Goal: Transaction & Acquisition: Obtain resource

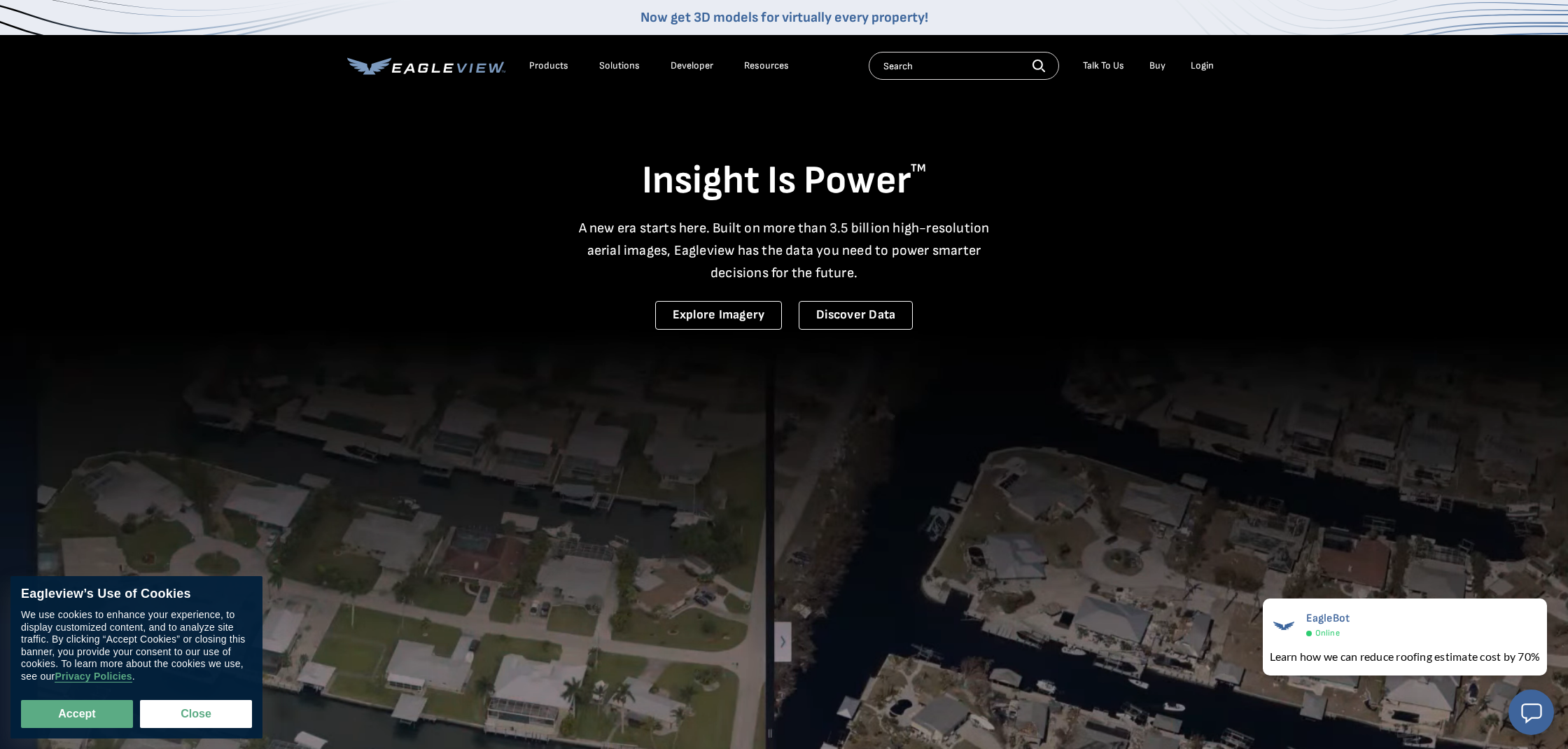
click at [1203, 69] on div "Login" at bounding box center [1203, 65] width 23 height 12
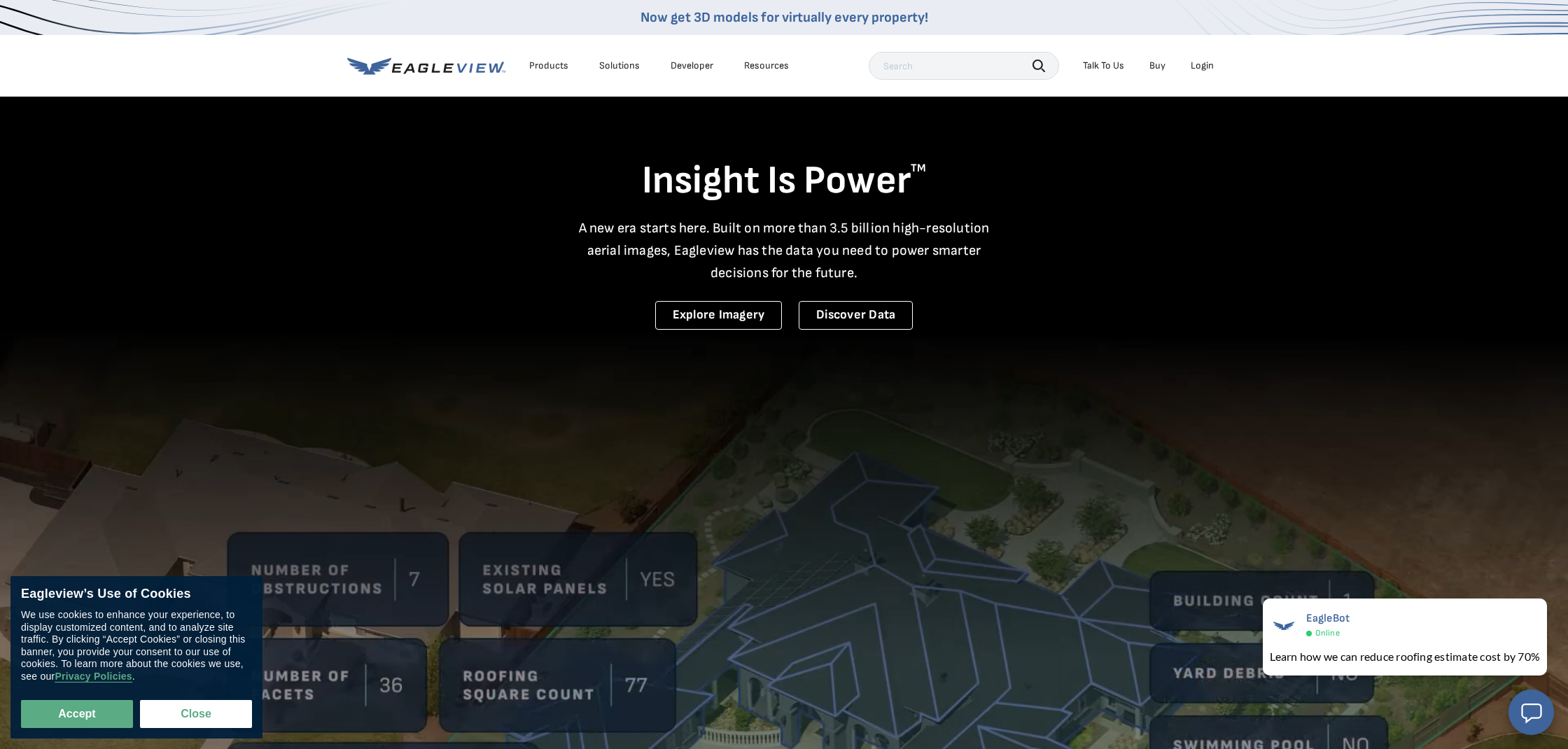
click at [1204, 62] on div "Login" at bounding box center [1203, 65] width 23 height 12
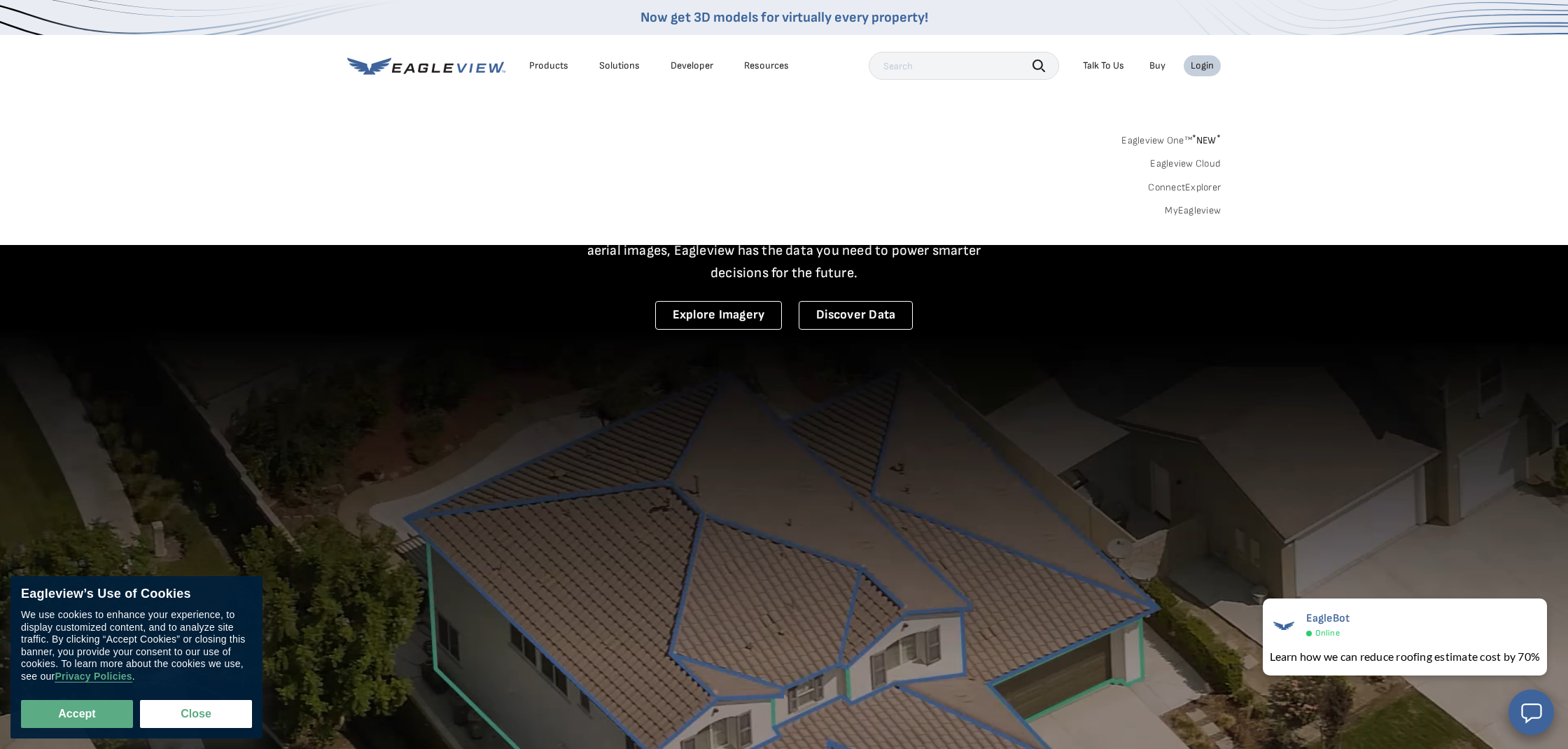
click at [1198, 207] on link "MyEagleview" at bounding box center [1192, 211] width 56 height 12
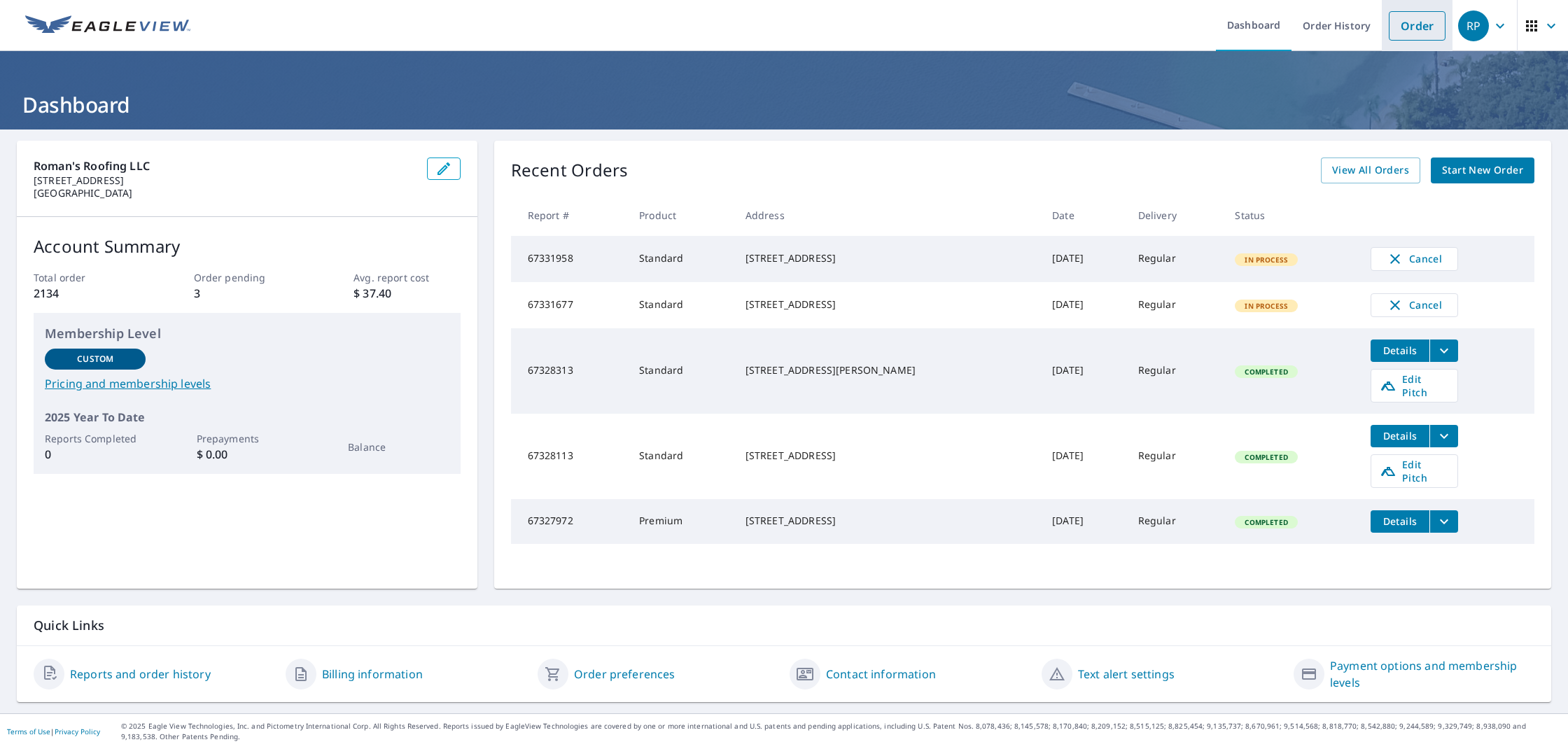
click at [1425, 24] on link "Order" at bounding box center [1417, 25] width 56 height 30
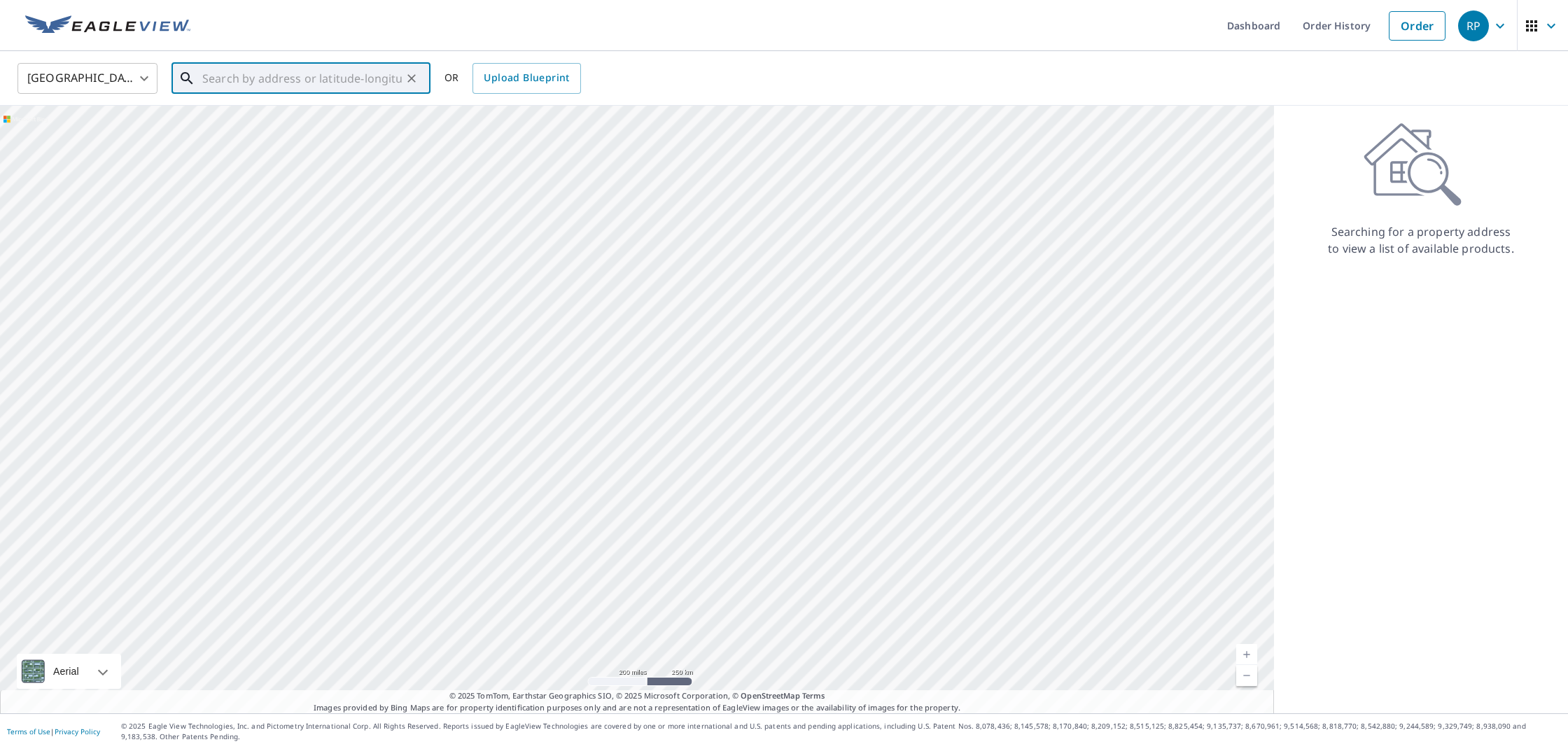
click at [378, 77] on input "text" at bounding box center [302, 78] width 200 height 39
drag, startPoint x: 368, startPoint y: 79, endPoint x: 101, endPoint y: 79, distance: 267.0
click at [101, 79] on div "United States US ​ 42 Hemlock Ridge Highlands ​ 59 Hemlock Rdg Highlands, NC 28…" at bounding box center [779, 77] width 1544 height 33
type input "42 Hemlock Ridge HIghlands nc"
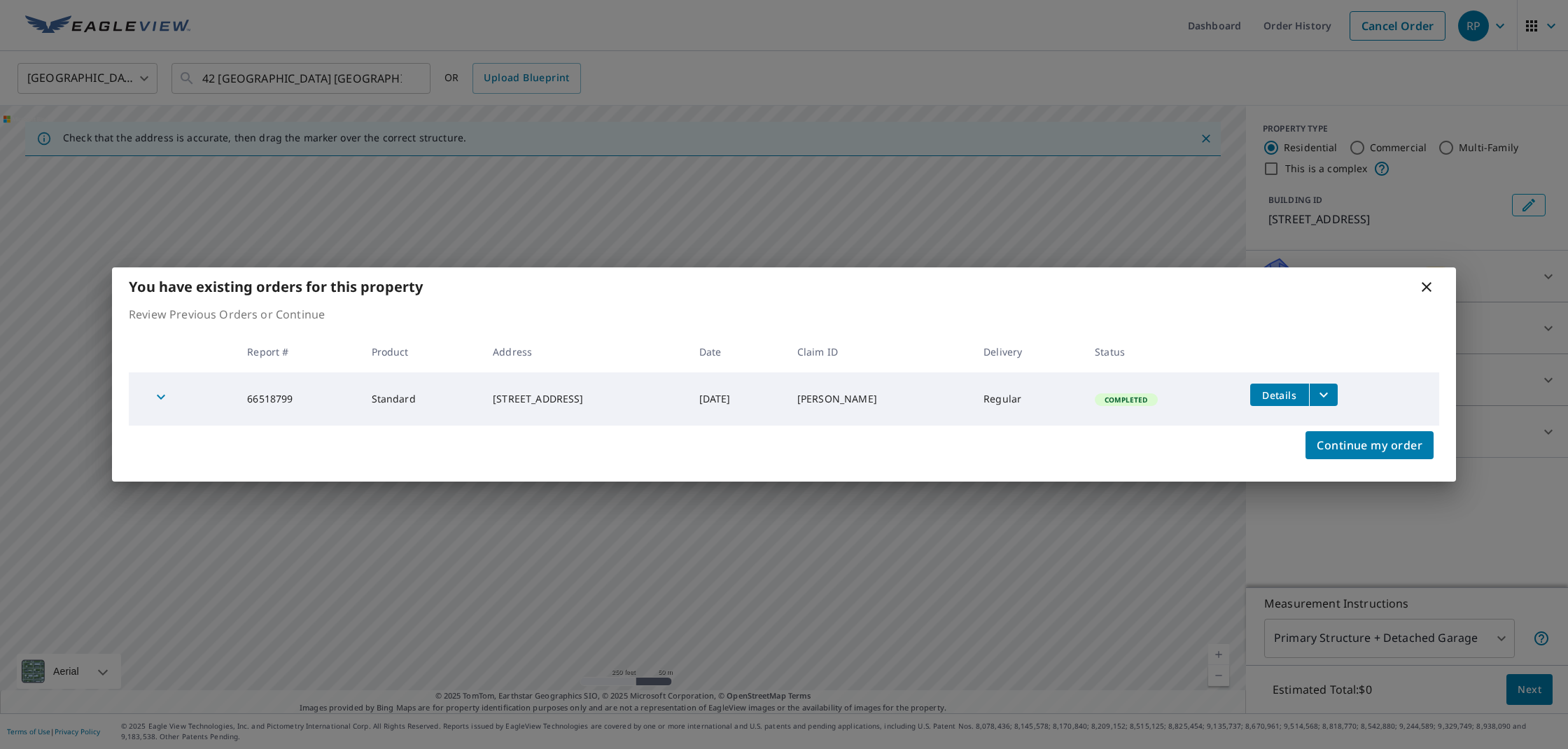
click at [1435, 288] on div "You have existing orders for this property" at bounding box center [784, 287] width 1344 height 38
click at [1430, 287] on icon at bounding box center [1426, 287] width 17 height 17
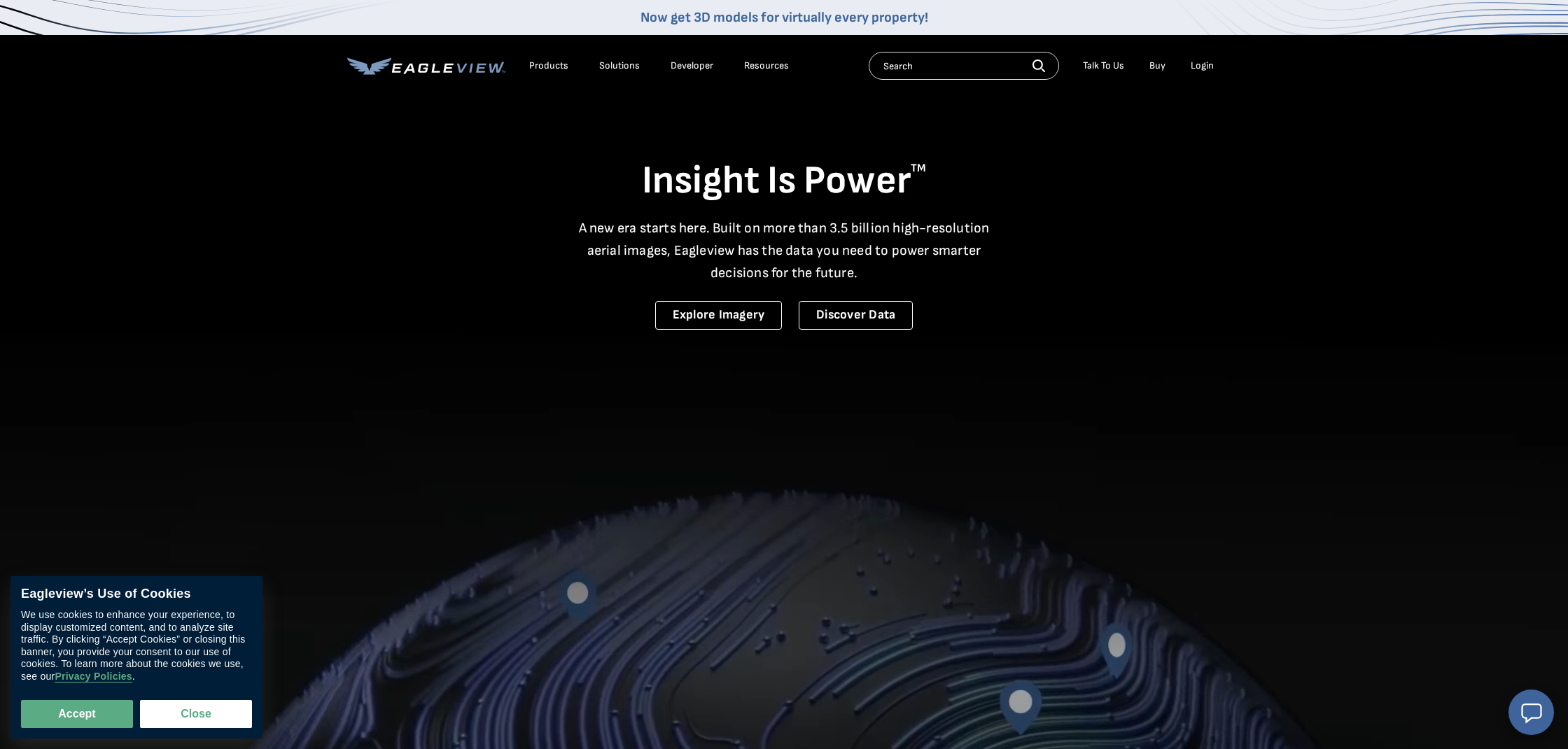
click at [1208, 64] on div "Login" at bounding box center [1203, 65] width 23 height 12
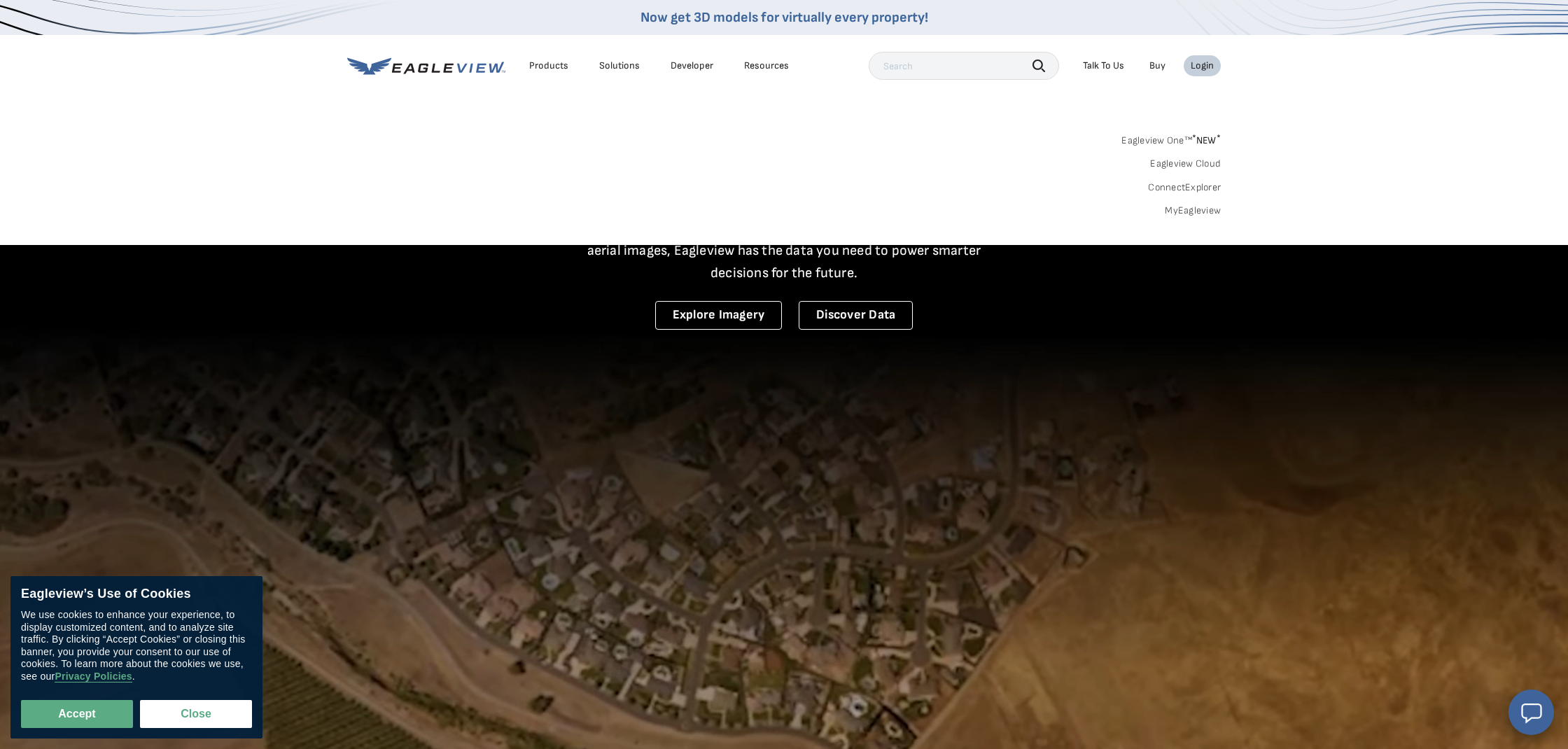
click at [1182, 207] on link "MyEagleview" at bounding box center [1192, 211] width 56 height 12
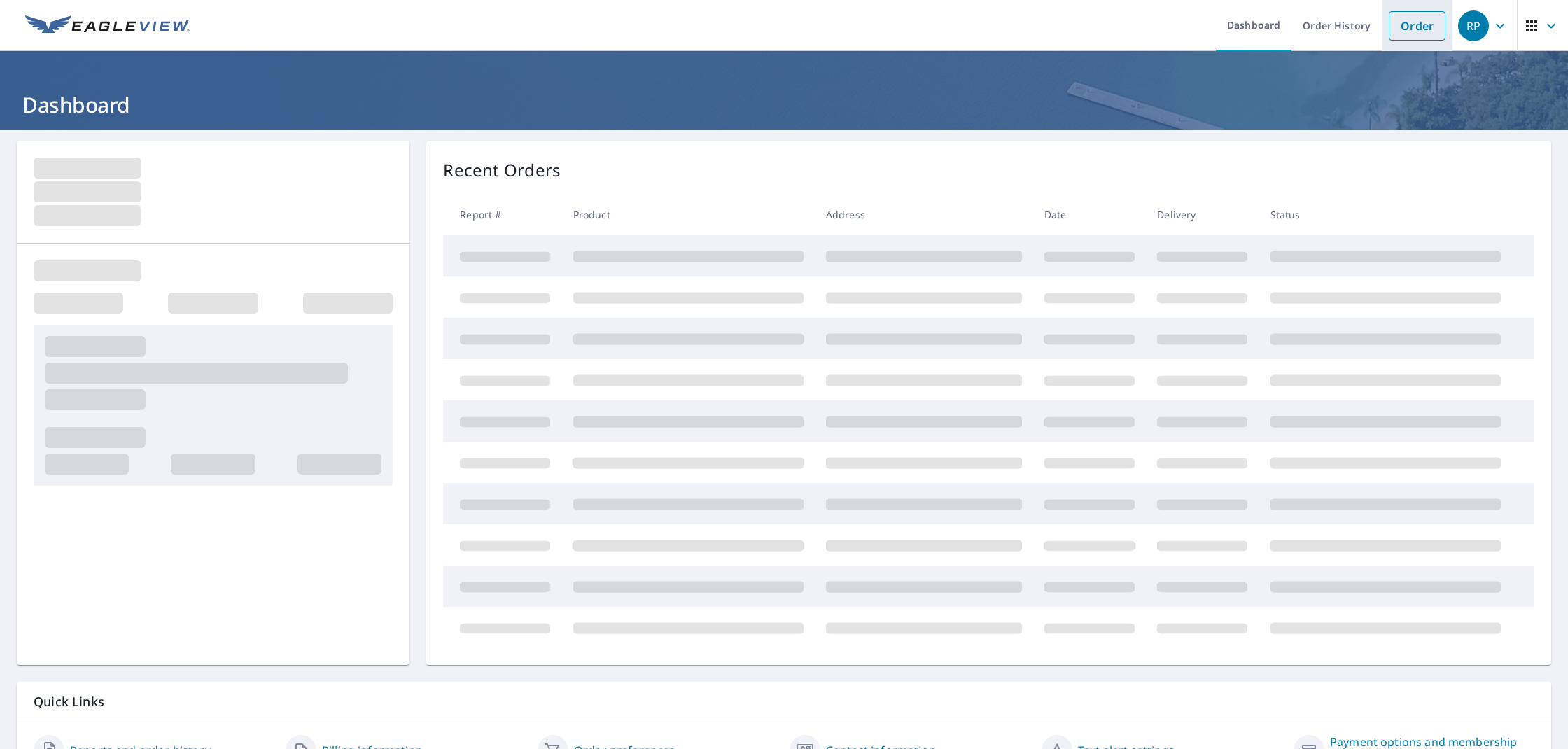
click at [1421, 26] on link "Order" at bounding box center [1417, 25] width 56 height 30
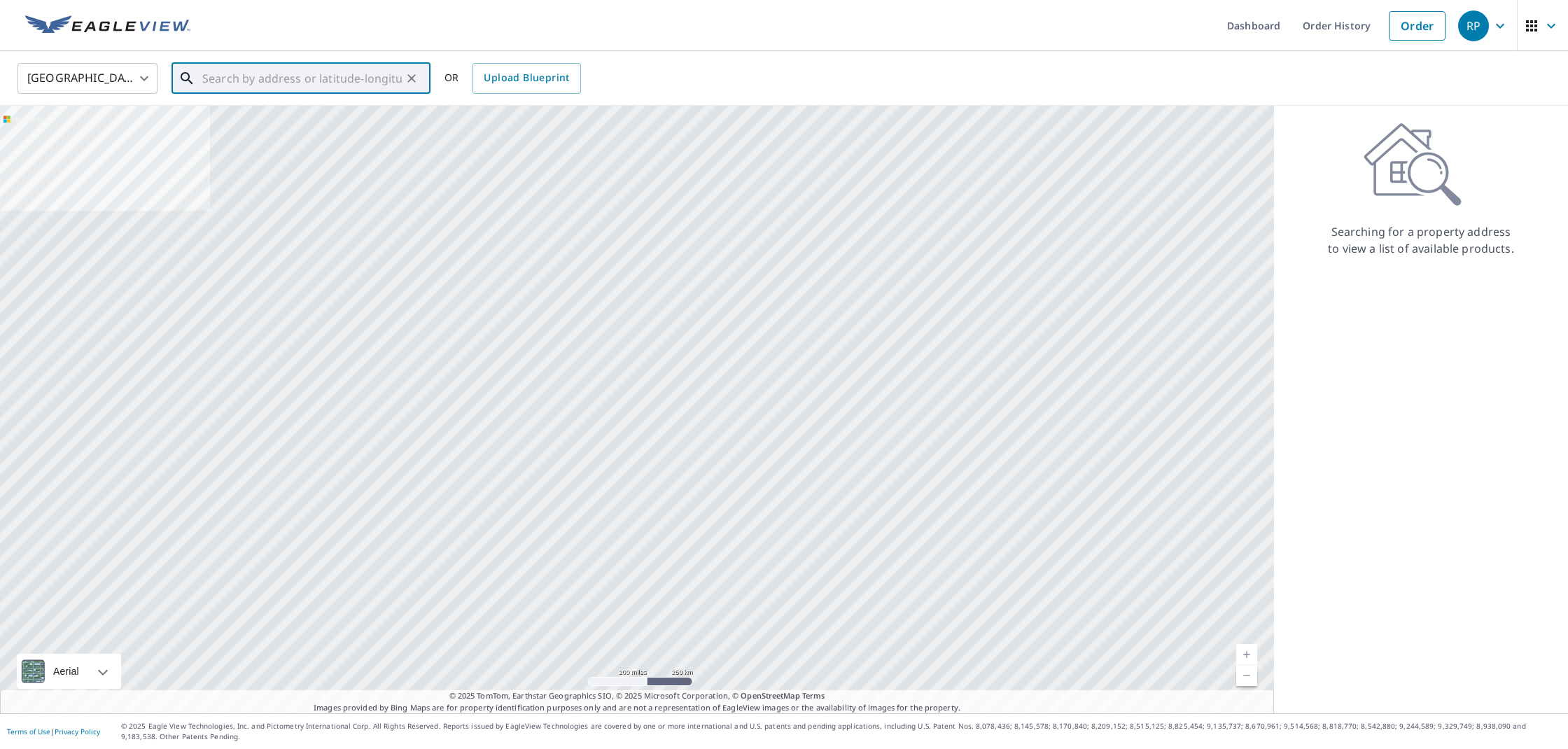
click at [260, 76] on input "text" at bounding box center [302, 78] width 200 height 39
click at [214, 134] on p "Cashiers, NC 28717" at bounding box center [310, 134] width 220 height 14
type input "342 Us 64 W Cashiers, NC 28717"
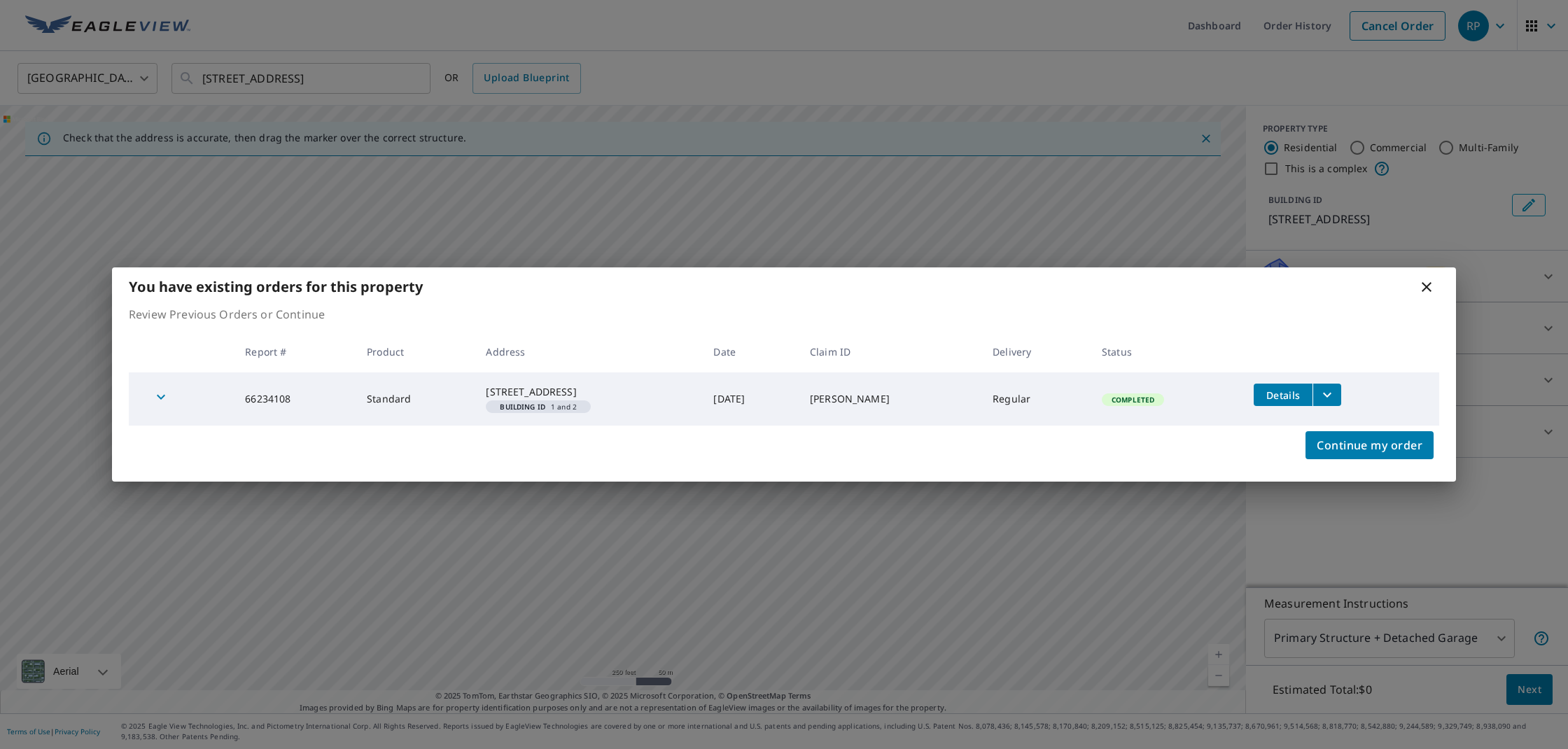
click at [1331, 393] on icon "filesDropdownBtn-66234108" at bounding box center [1328, 395] width 9 height 5
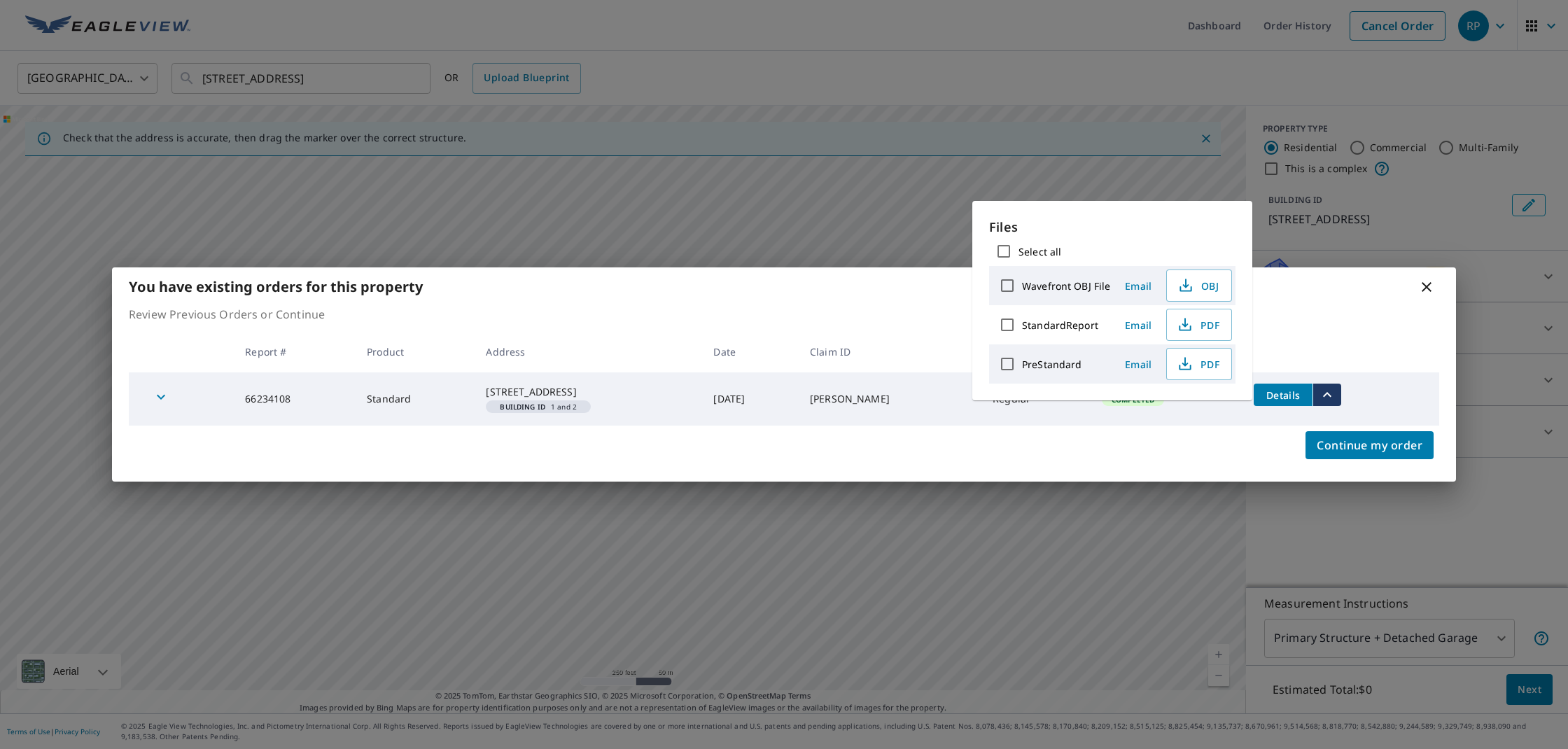
click at [1142, 325] on span "Email" at bounding box center [1138, 325] width 33 height 13
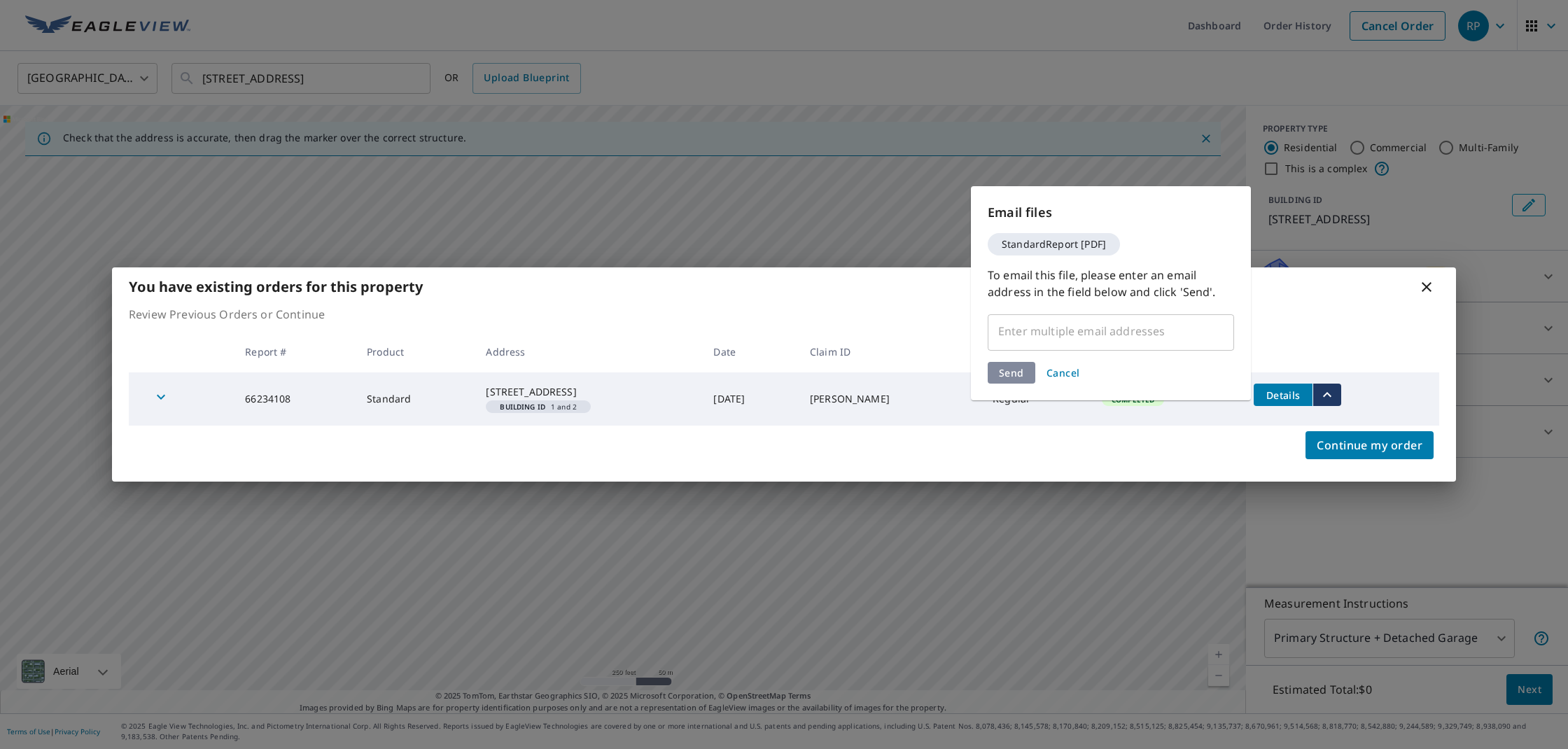
click at [1131, 330] on input "text" at bounding box center [1101, 331] width 213 height 27
click at [1085, 330] on input "text" at bounding box center [1101, 331] width 213 height 27
click at [1032, 335] on input "text" at bounding box center [1101, 331] width 213 height 27
click at [1019, 334] on input "text" at bounding box center [1101, 331] width 213 height 27
click at [1033, 333] on input "text" at bounding box center [1101, 331] width 213 height 27
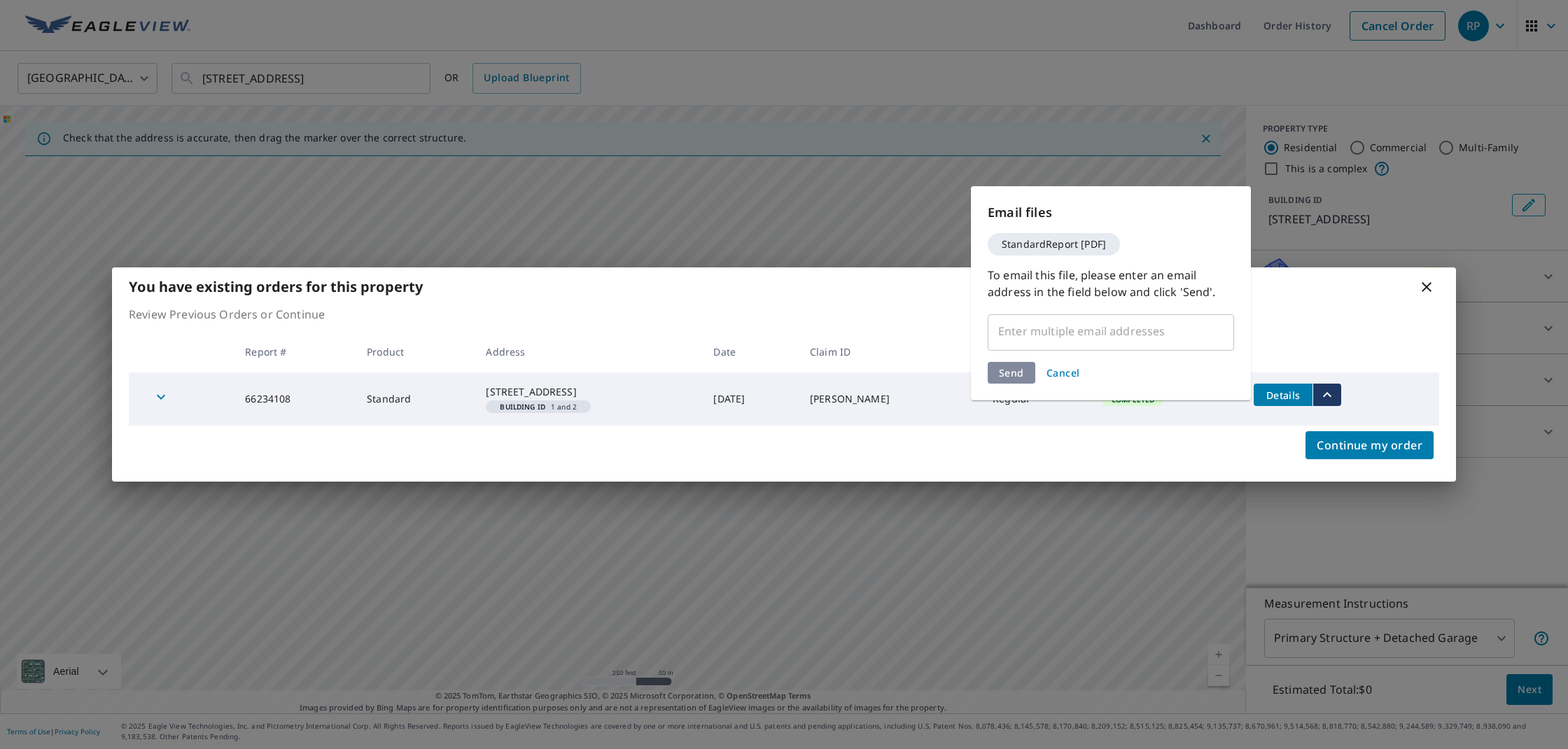
click at [1046, 325] on input "text" at bounding box center [1101, 331] width 213 height 27
click at [1065, 375] on span "Cancel" at bounding box center [1063, 373] width 33 height 13
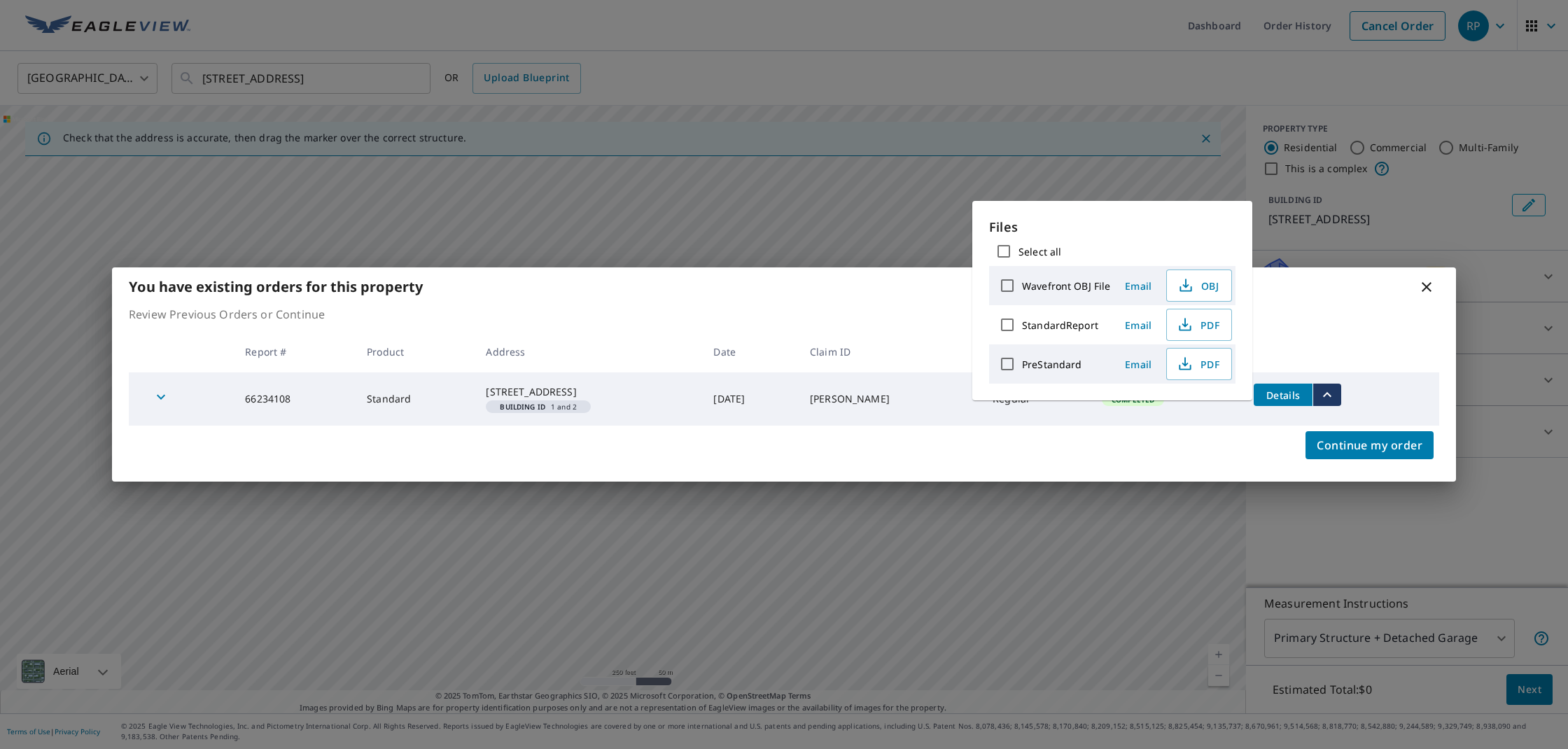
click at [1009, 327] on input "StandardReport" at bounding box center [1007, 325] width 30 height 30
checkbox input "true"
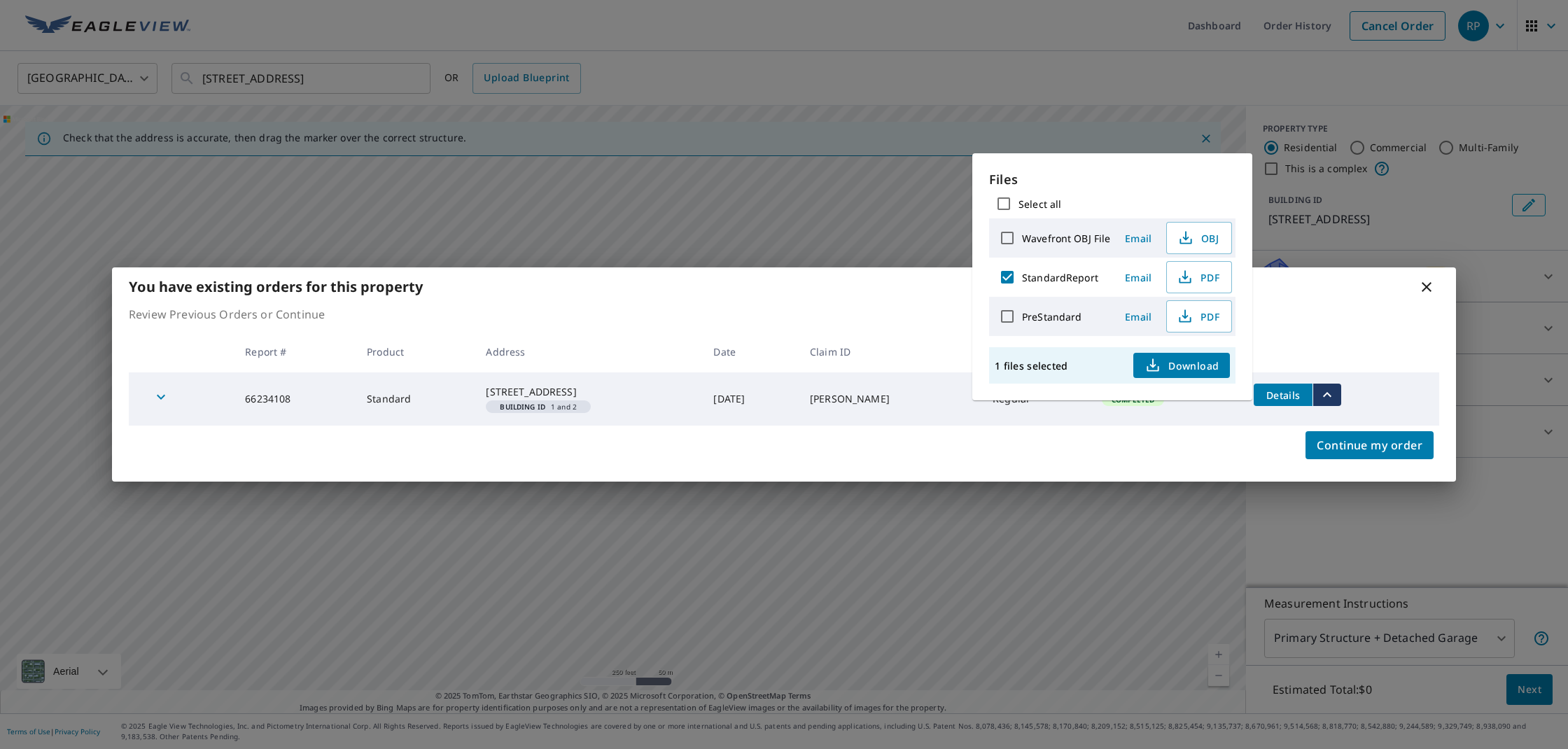
click at [1135, 278] on span "Email" at bounding box center [1138, 277] width 33 height 13
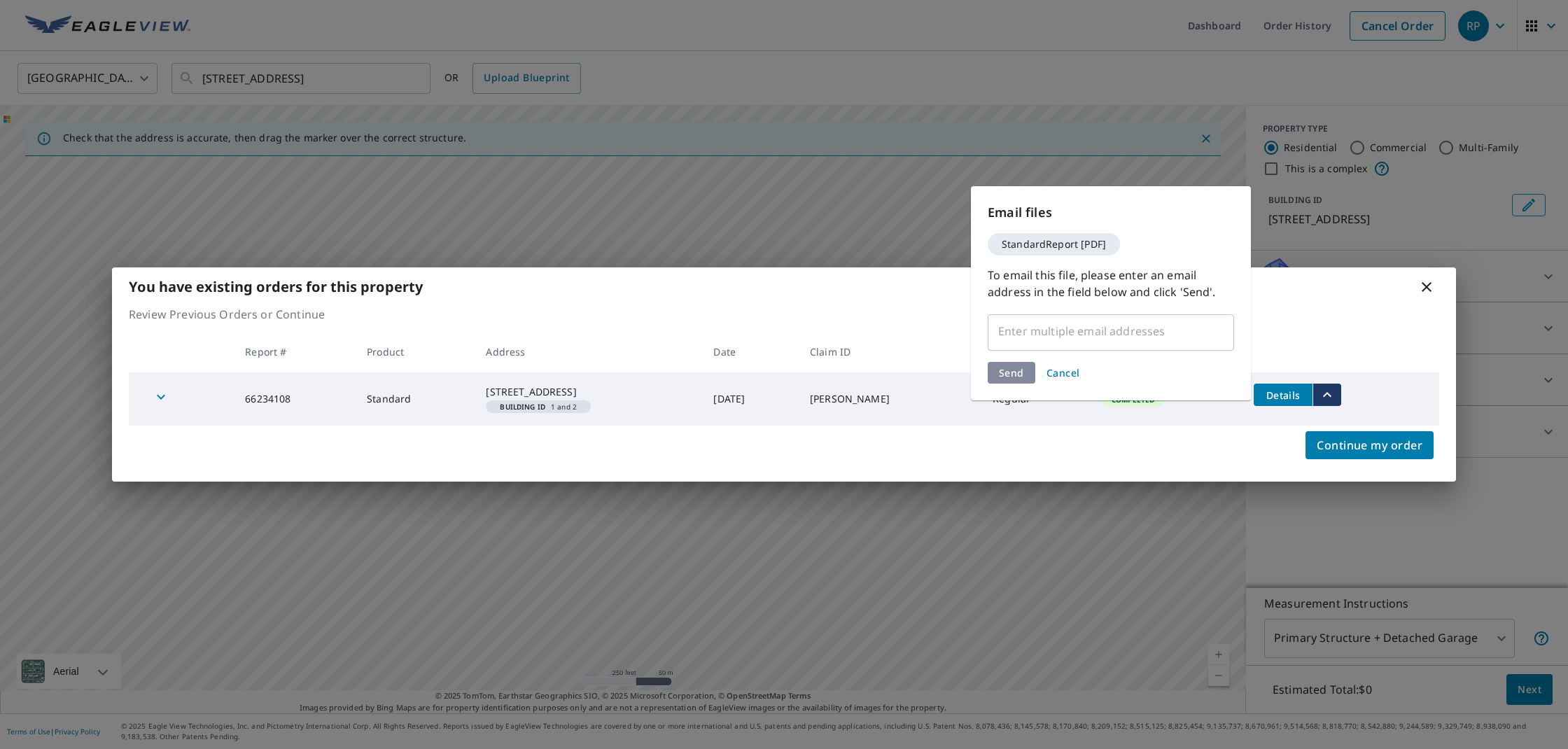
click at [1060, 339] on input "text" at bounding box center [1101, 331] width 213 height 27
click at [1025, 334] on input "text" at bounding box center [1101, 331] width 213 height 27
click at [1024, 334] on input "text" at bounding box center [1101, 331] width 213 height 27
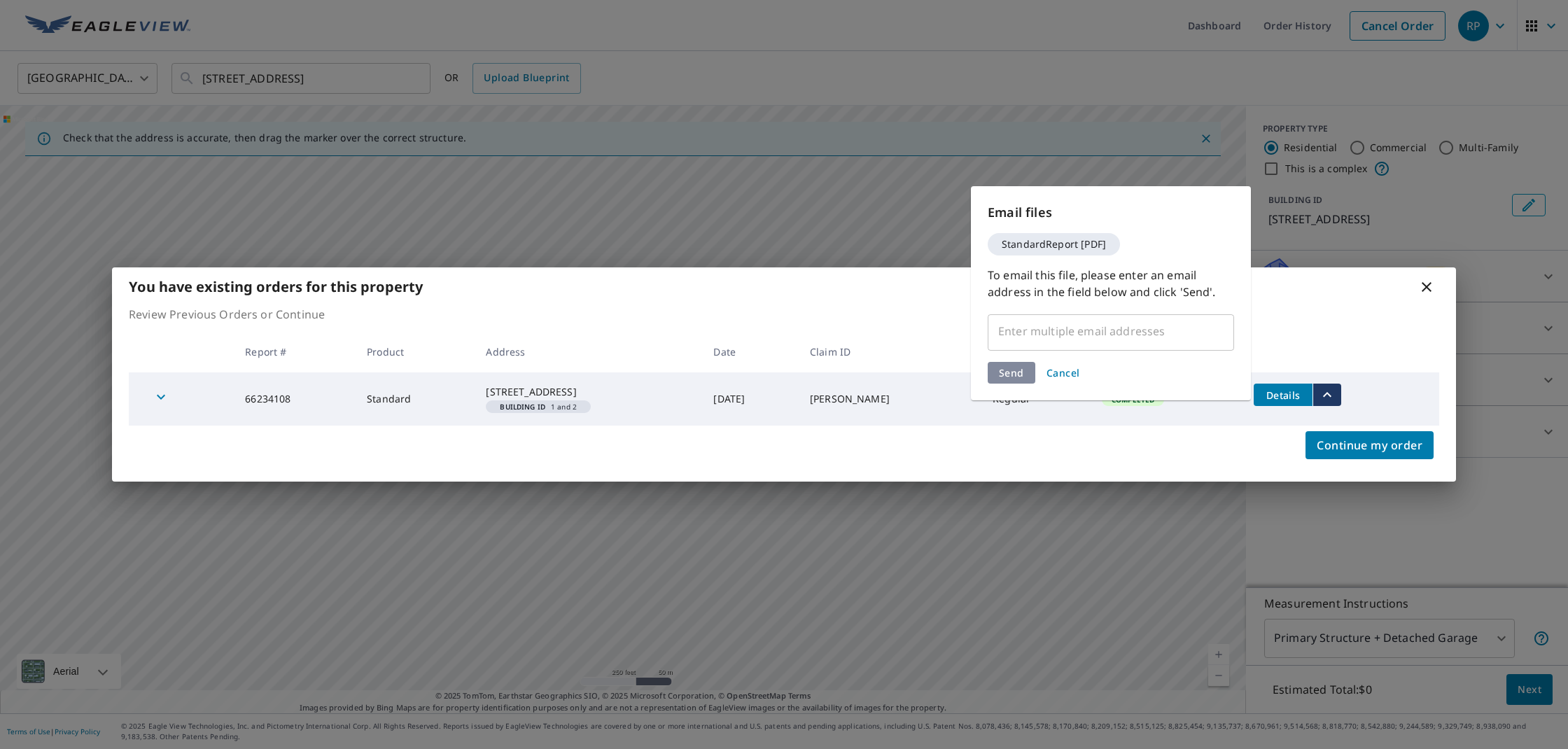
click at [1067, 240] on span "StandardReport [PDF]" at bounding box center [1054, 245] width 121 height 10
click at [1069, 373] on span "Cancel" at bounding box center [1063, 373] width 33 height 13
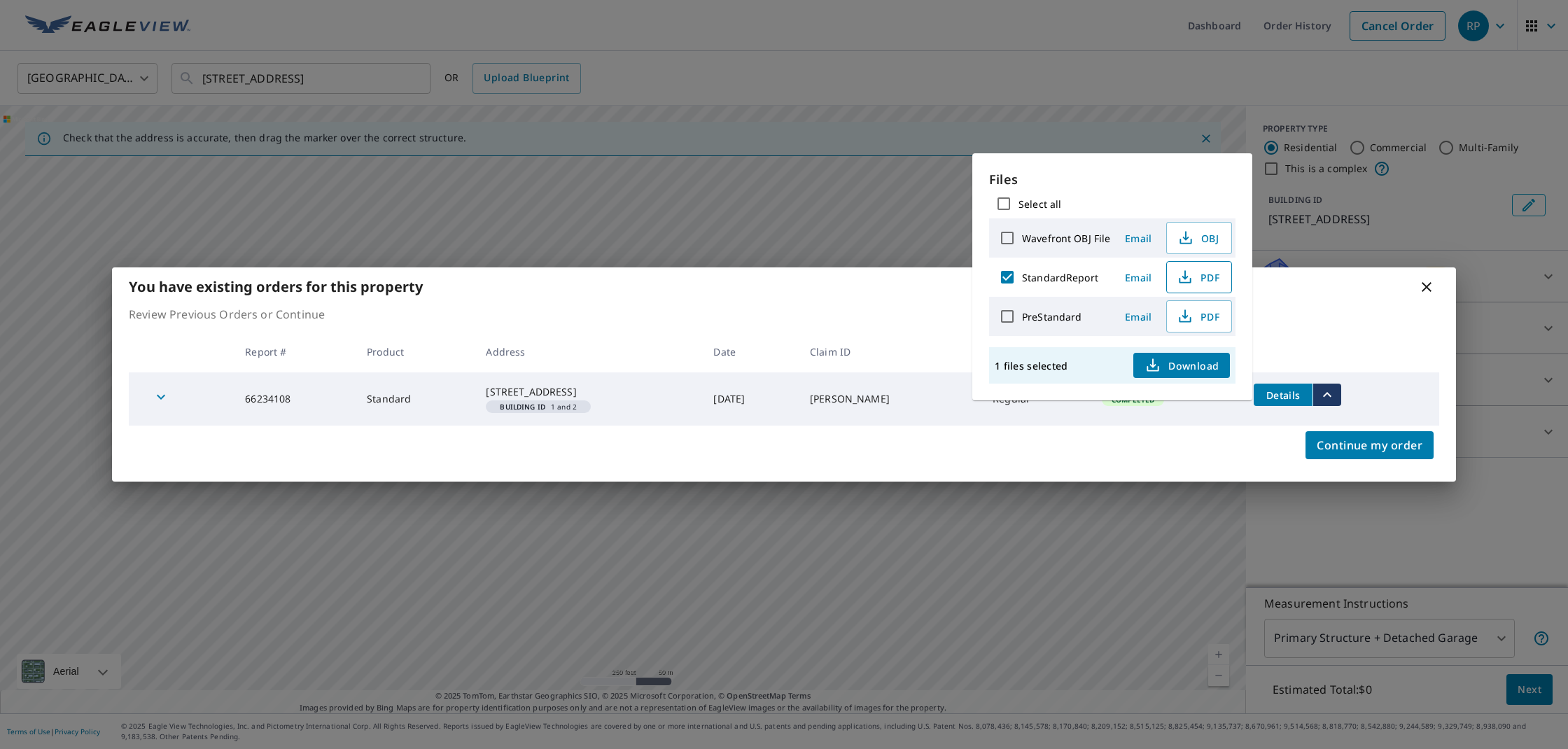
click at [1203, 285] on span "PDF" at bounding box center [1198, 277] width 45 height 17
click at [1238, 90] on div "You have existing orders for this property Review Previous Orders or Continue R…" at bounding box center [784, 374] width 1568 height 749
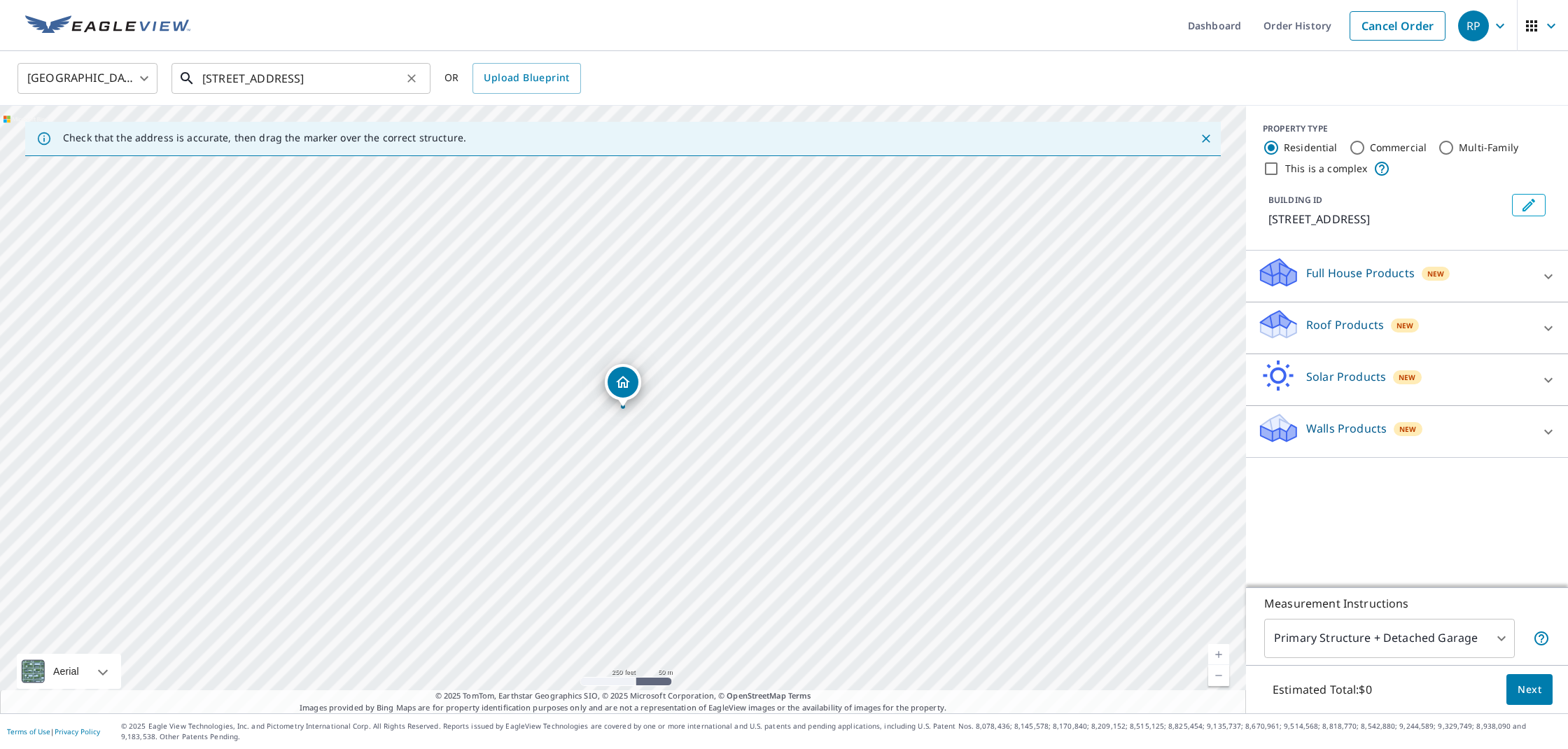
click at [398, 77] on input "342 Us 64 W Cashiers, NC 28717" at bounding box center [302, 78] width 200 height 39
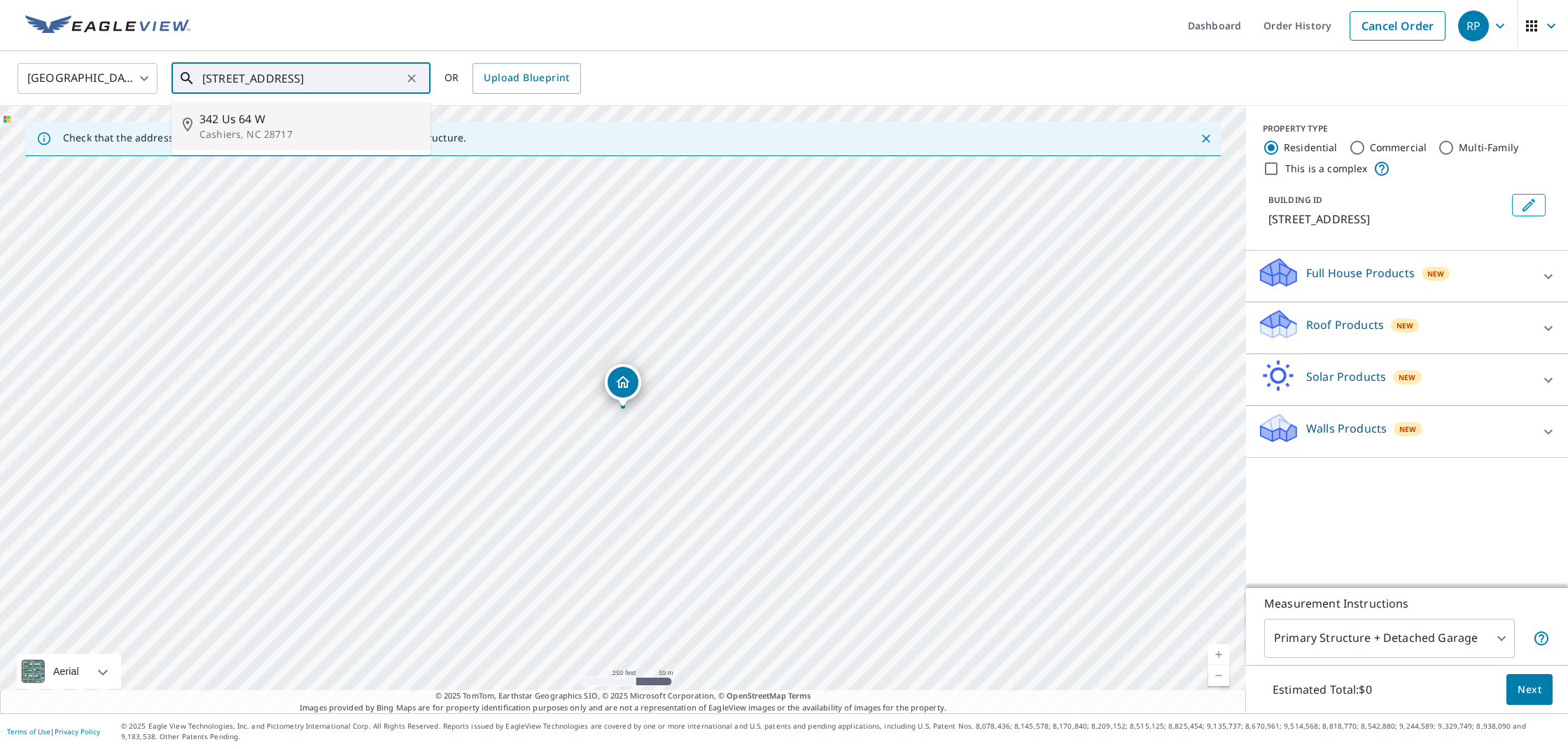
click at [240, 109] on li "342 Us 64 W Cashiers, NC 28717" at bounding box center [301, 126] width 259 height 48
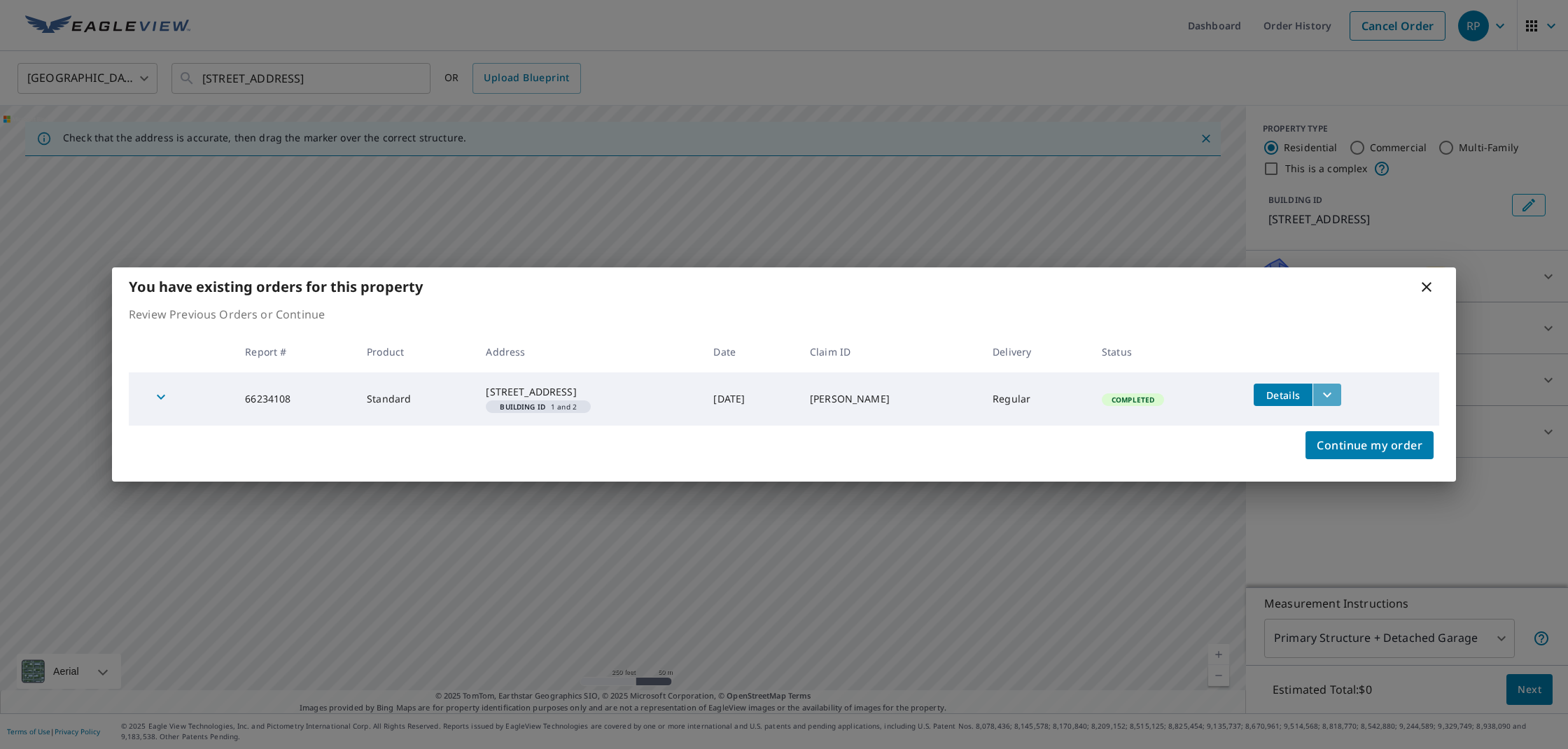
click at [1333, 388] on icon "filesDropdownBtn-66234108" at bounding box center [1327, 394] width 17 height 17
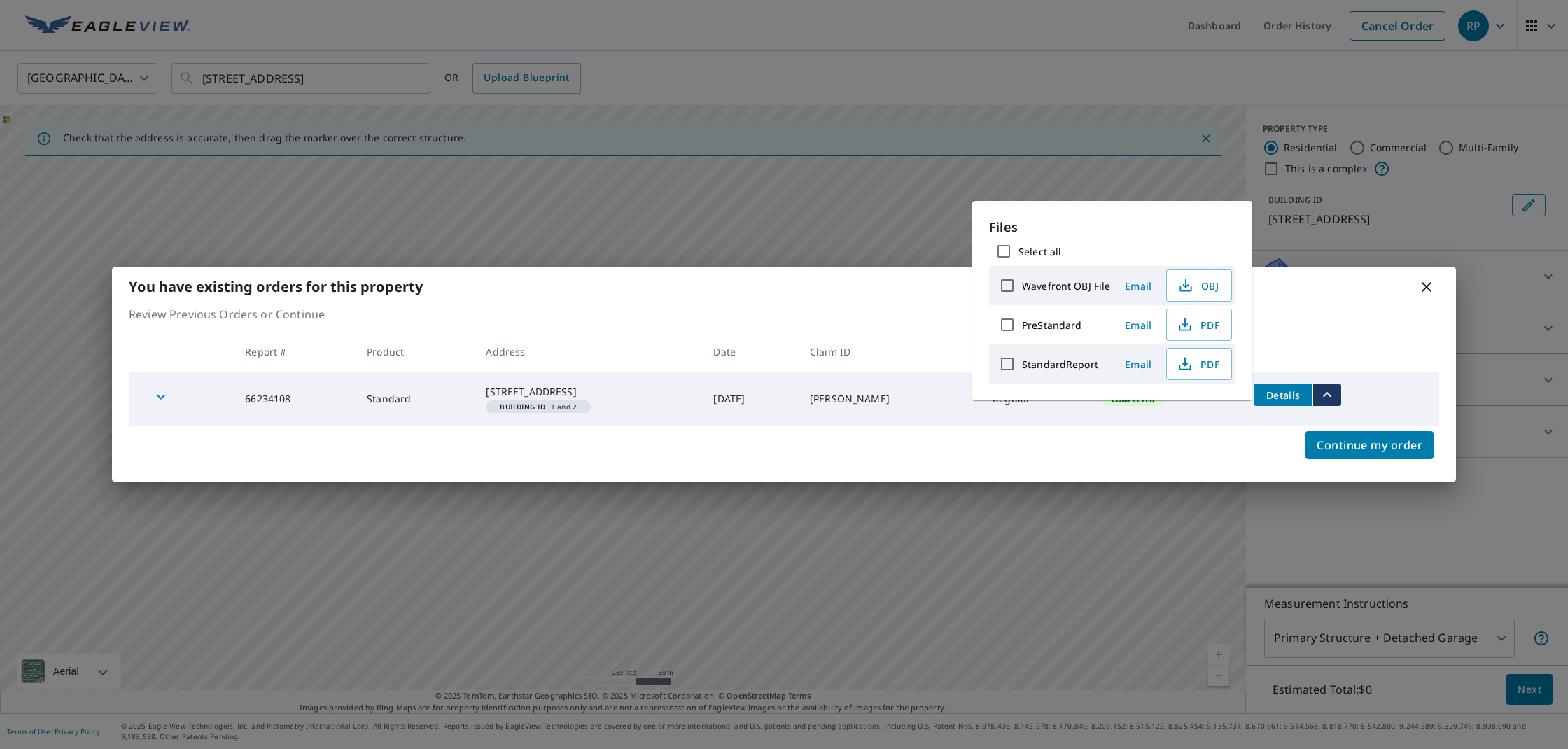
click at [1135, 366] on span "Email" at bounding box center [1138, 364] width 33 height 13
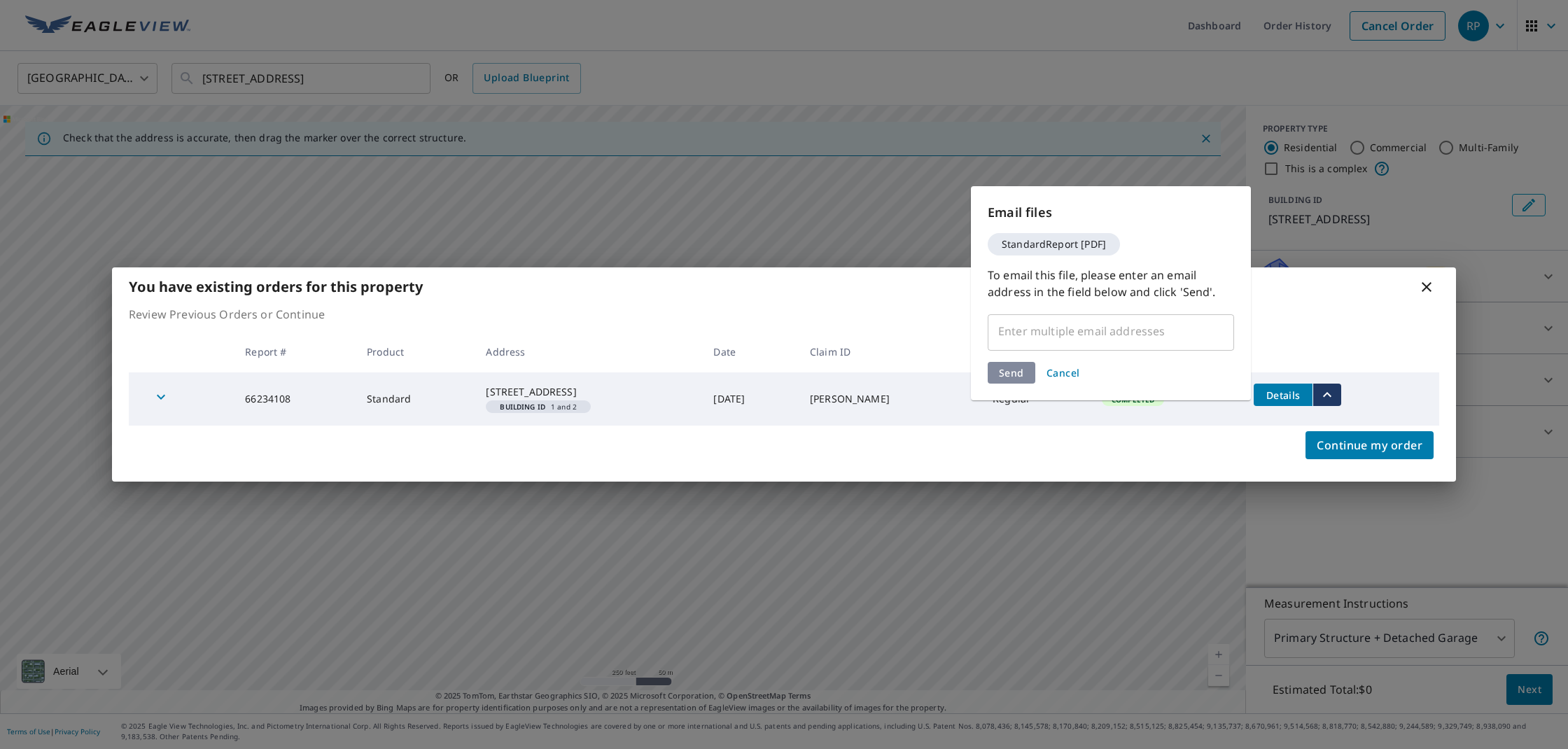
click at [1097, 334] on input "text" at bounding box center [1101, 331] width 213 height 27
click at [1022, 331] on input "text" at bounding box center [1101, 331] width 213 height 27
click at [1016, 328] on input "text" at bounding box center [1101, 331] width 213 height 27
click at [1017, 333] on input "text" at bounding box center [1101, 331] width 213 height 27
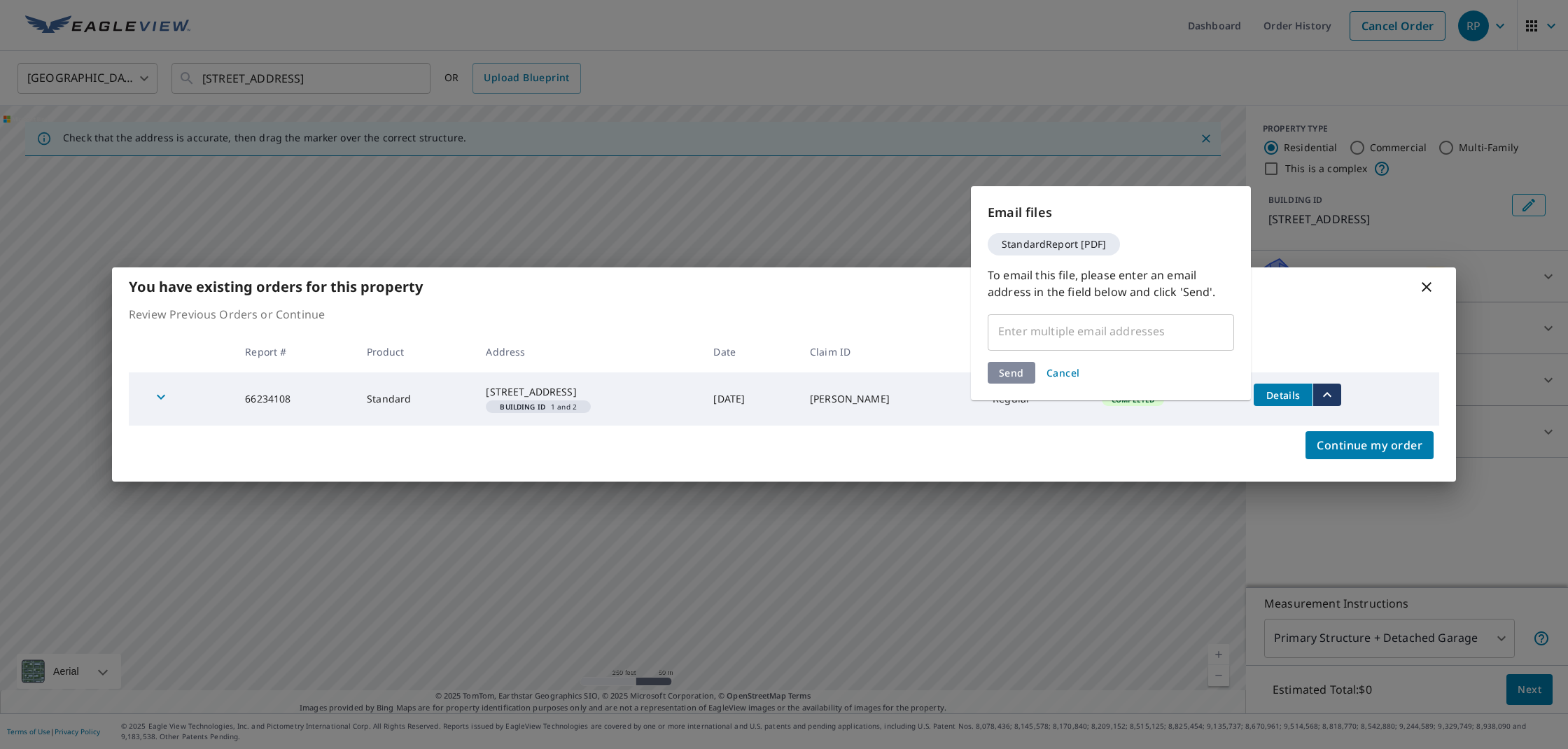
click at [1023, 331] on input "text" at bounding box center [1101, 331] width 213 height 27
click at [1064, 326] on input "text" at bounding box center [1101, 331] width 213 height 27
click at [1103, 345] on div "​" at bounding box center [1111, 331] width 247 height 39
click at [1332, 331] on th at bounding box center [1341, 352] width 197 height 41
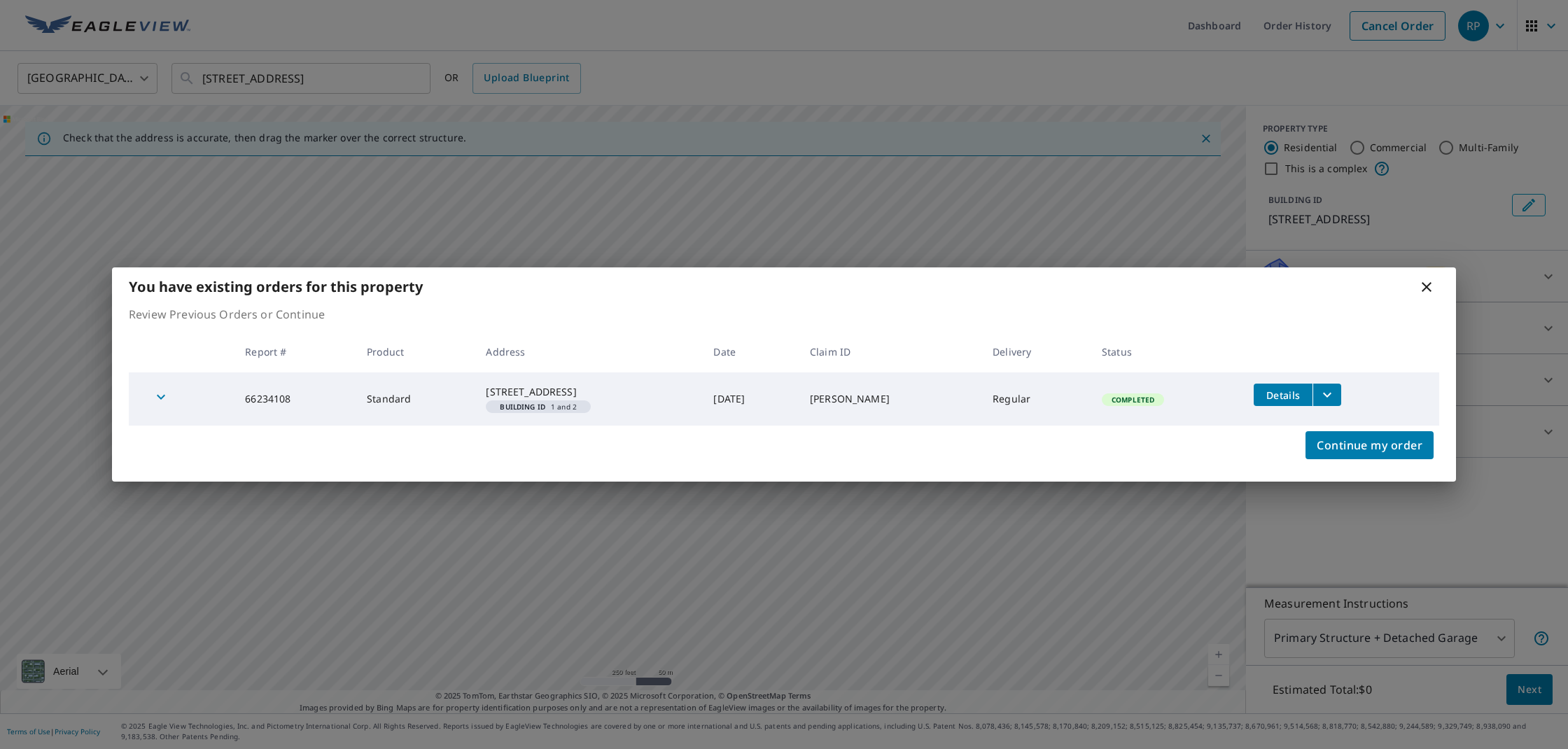
click at [1426, 279] on icon at bounding box center [1426, 287] width 17 height 17
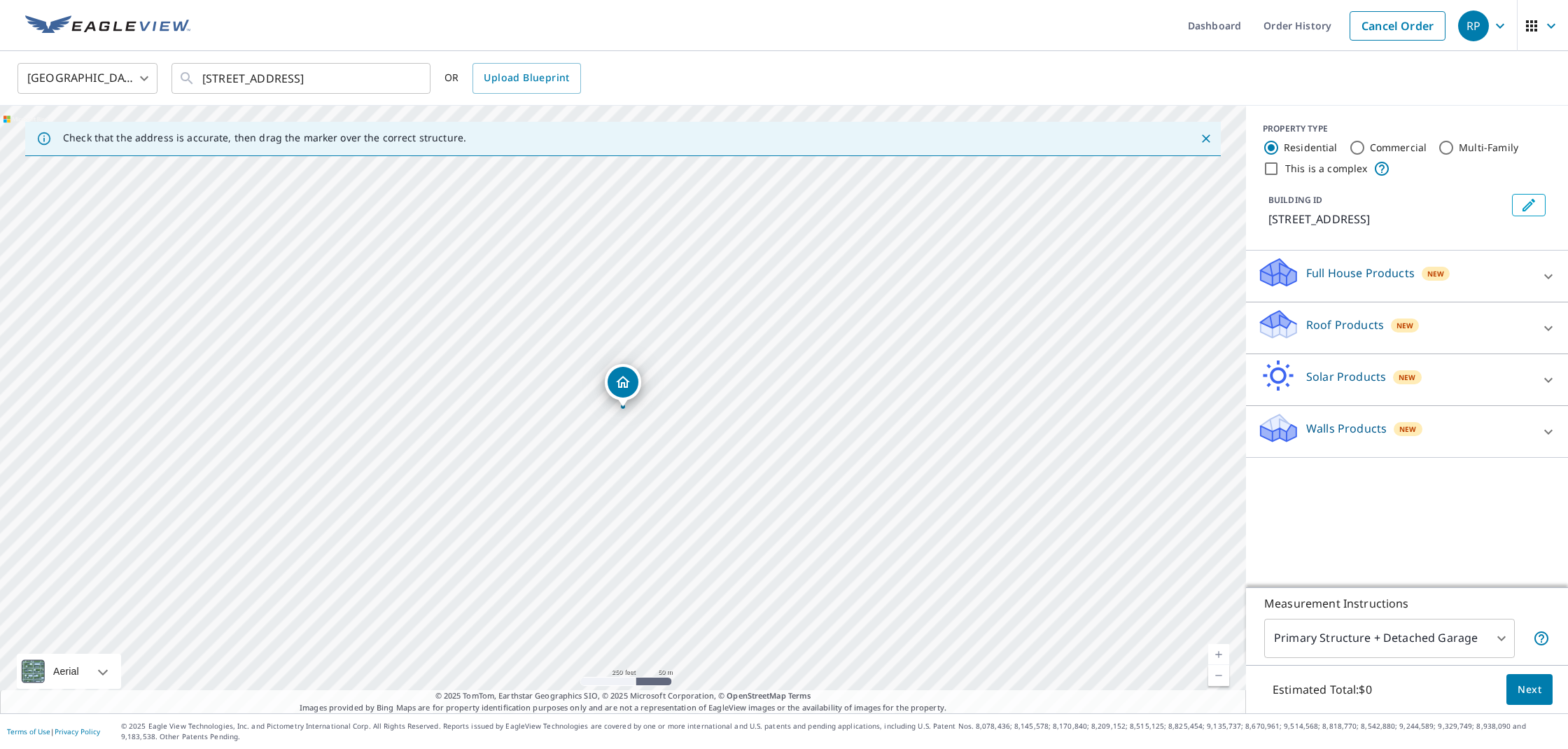
click at [1222, 654] on link "Current Level 17, Zoom In" at bounding box center [1219, 654] width 21 height 21
click at [1222, 654] on link "Current Level 18, Zoom In" at bounding box center [1219, 654] width 21 height 21
click at [421, 69] on div "342 Us 64 W Cashiers, NC 28717 ​" at bounding box center [301, 78] width 259 height 31
click at [387, 79] on input "342 Us 64 W Cashiers, NC 28717" at bounding box center [302, 78] width 200 height 39
click at [1310, 29] on link "Order History" at bounding box center [1297, 25] width 90 height 51
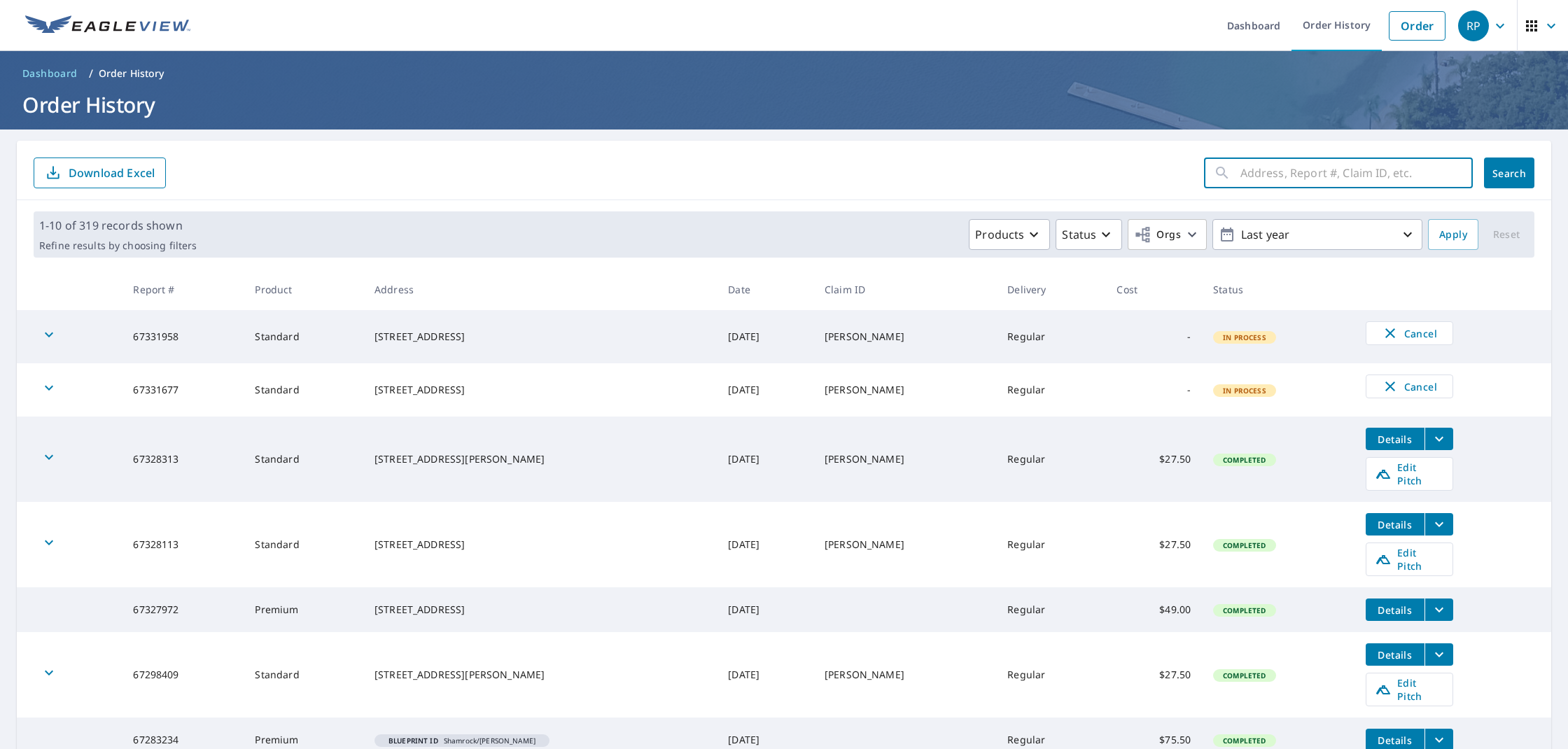
click at [1338, 176] on input "text" at bounding box center [1356, 173] width 232 height 39
type input "342 us 64"
click at [1509, 173] on button "Search" at bounding box center [1509, 173] width 51 height 31
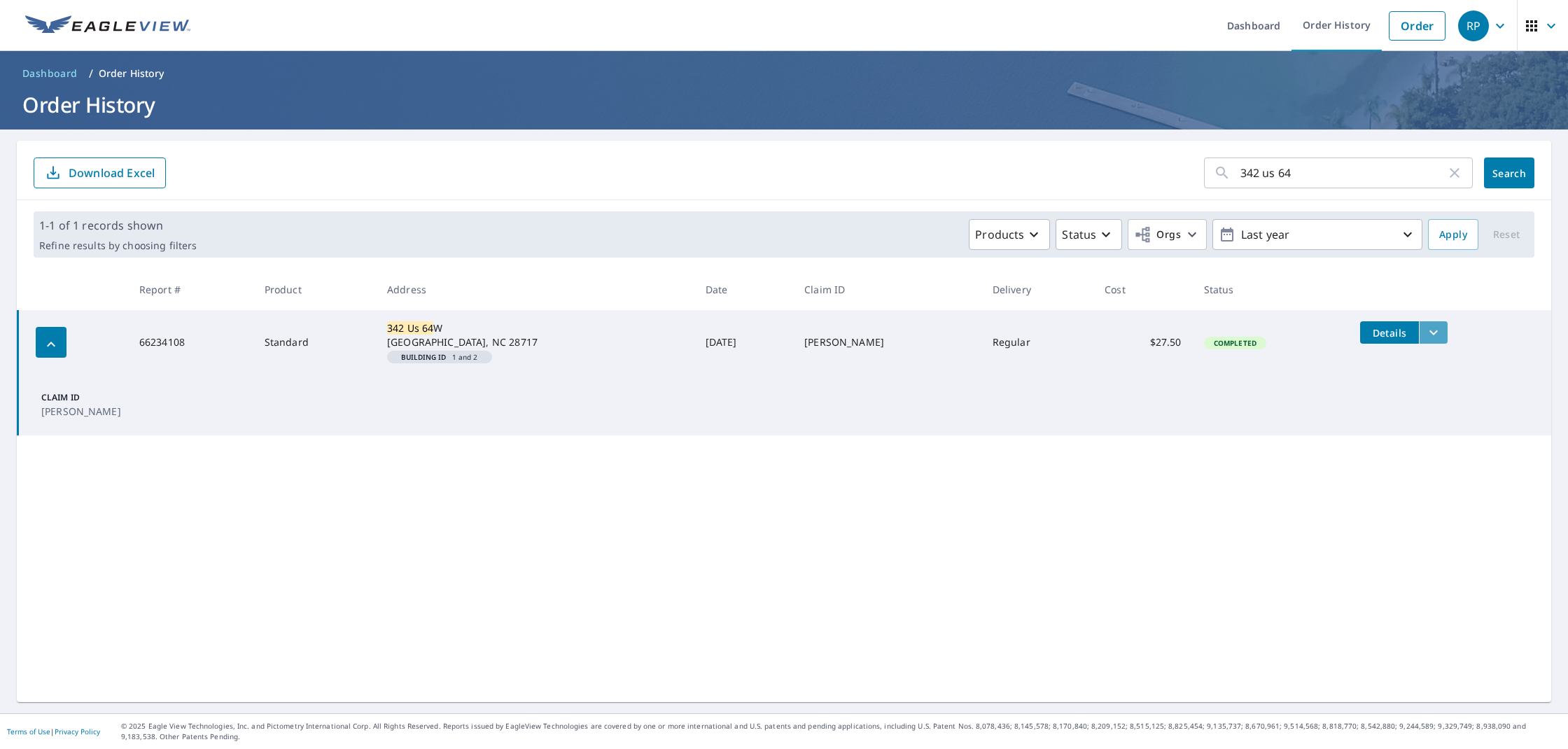
click at [1425, 338] on icon "filesDropdownBtn-66234108" at bounding box center [1433, 332] width 17 height 17
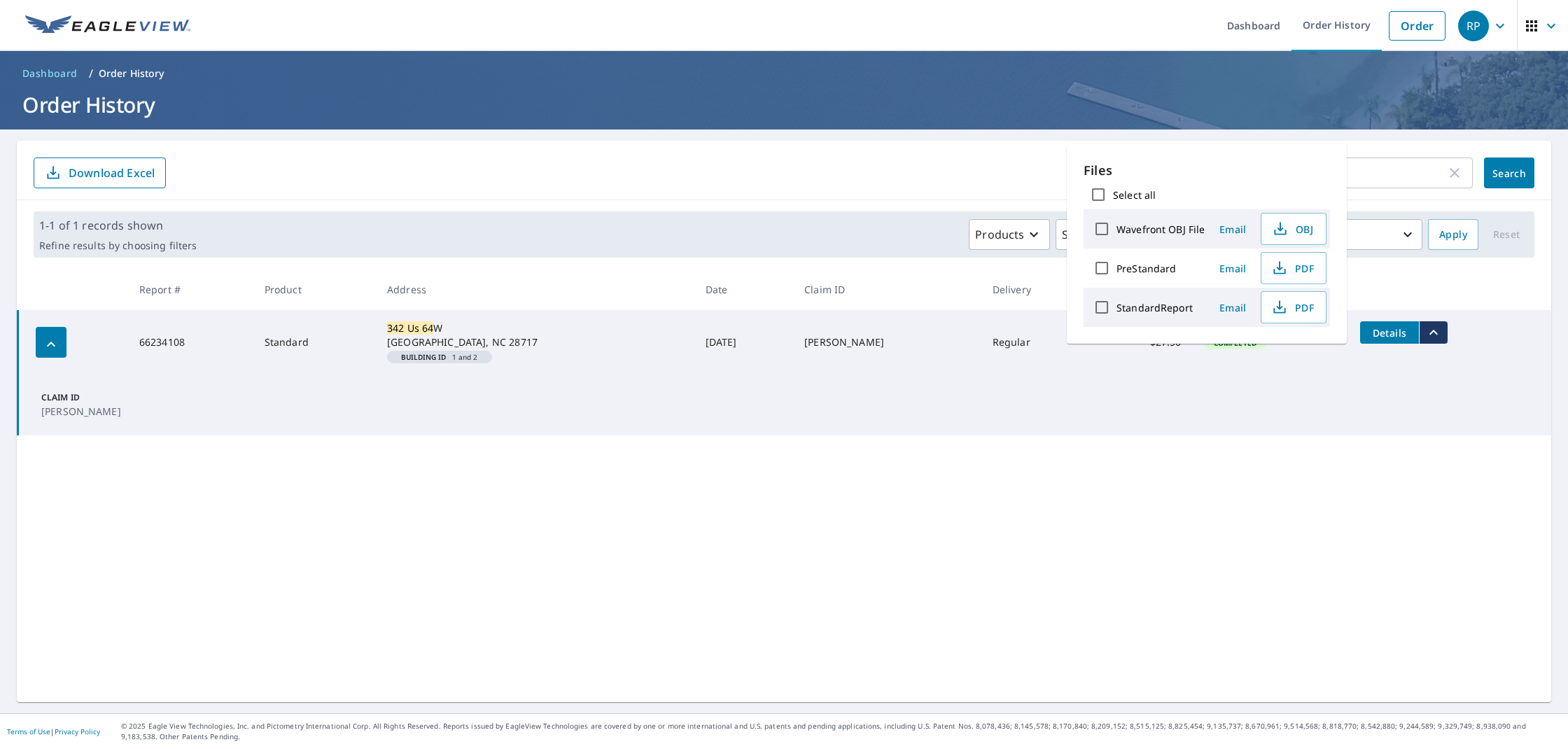
click at [1230, 310] on span "Email" at bounding box center [1233, 308] width 33 height 13
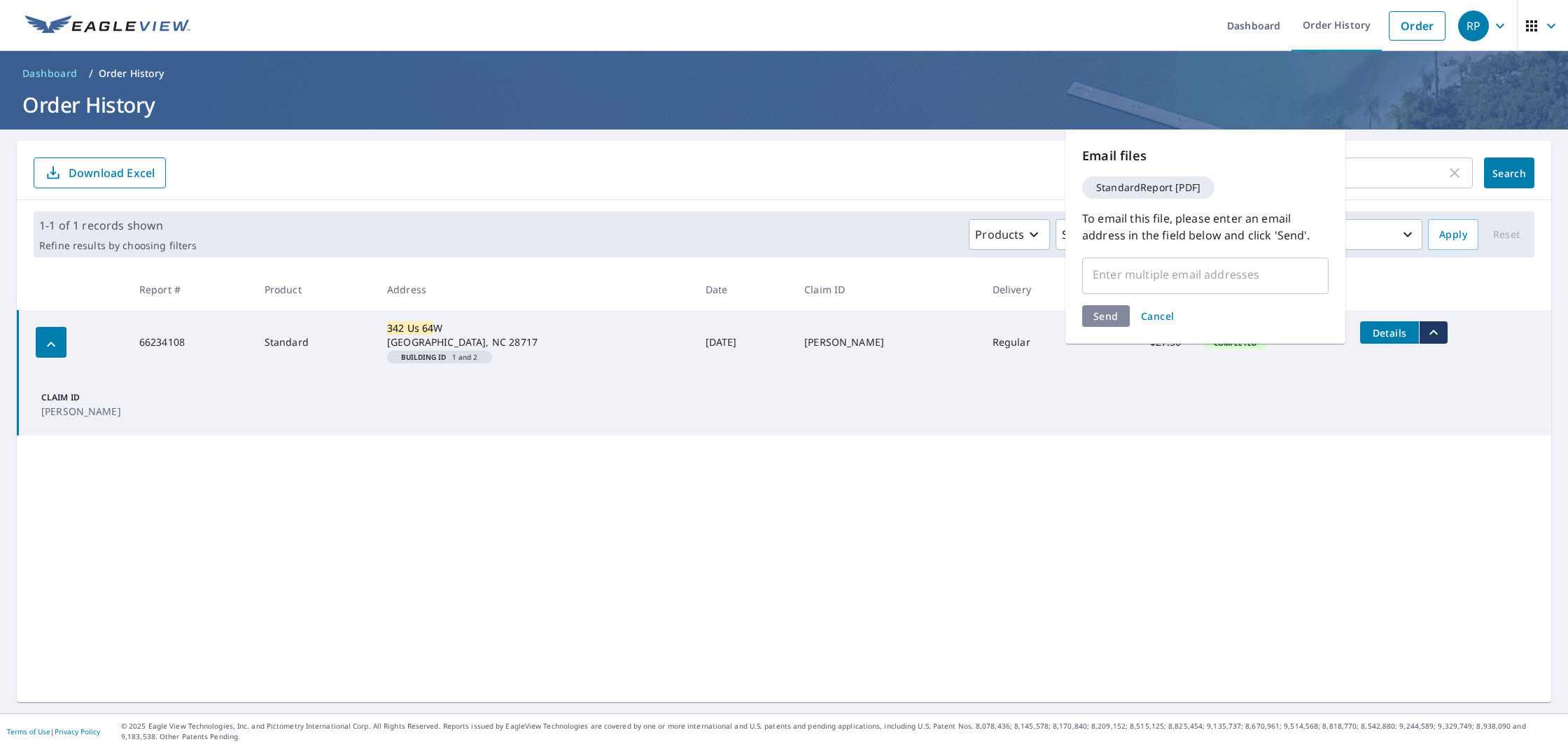
click at [1148, 275] on input "text" at bounding box center [1195, 274] width 213 height 27
type input "roman@romansroofingnc.com"
click at [1111, 332] on button "Send" at bounding box center [1106, 343] width 48 height 22
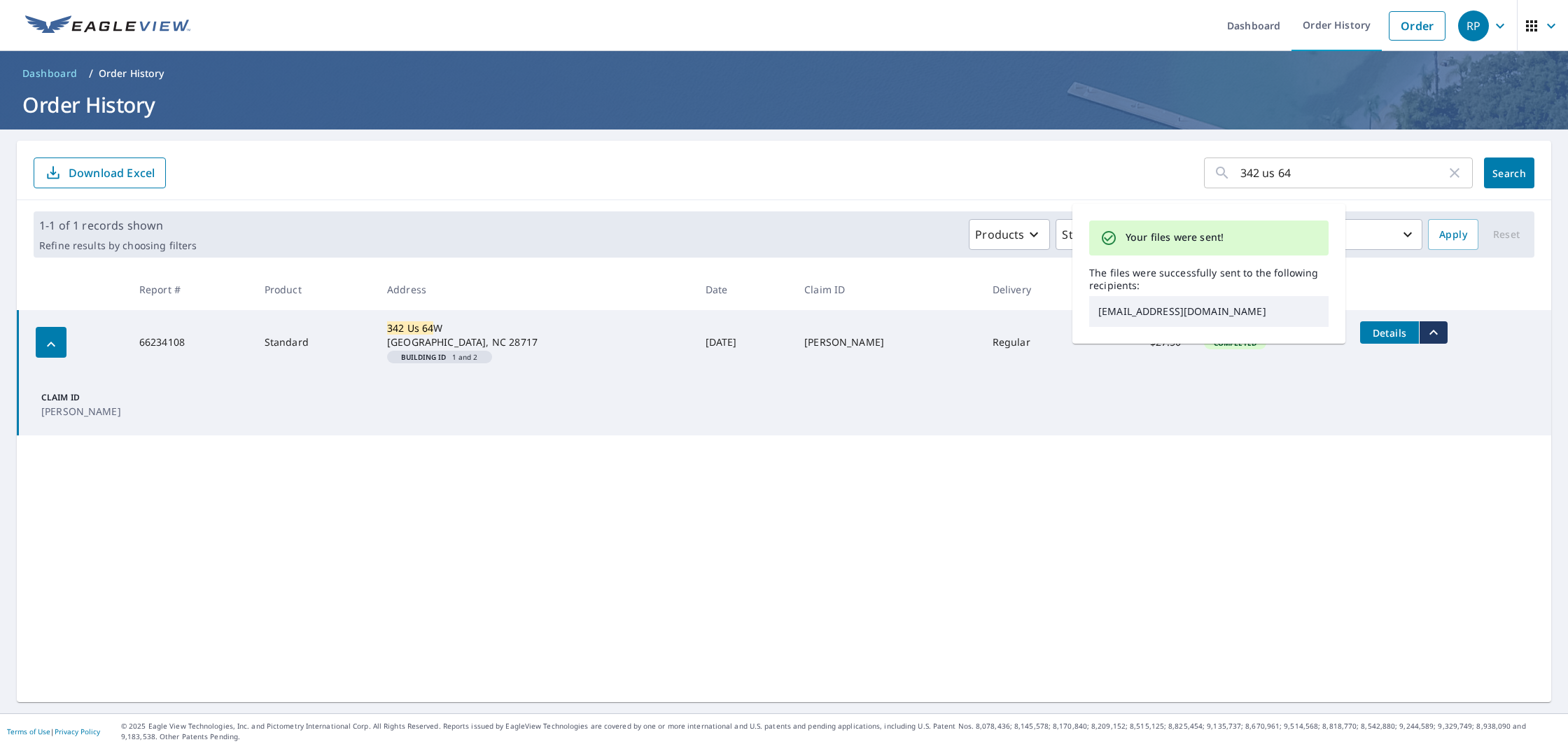
click at [1072, 512] on div "342 us 64 ​ Search Download Excel 1-1 of 1 records shown Refine results by choo…" at bounding box center [784, 421] width 1535 height 562
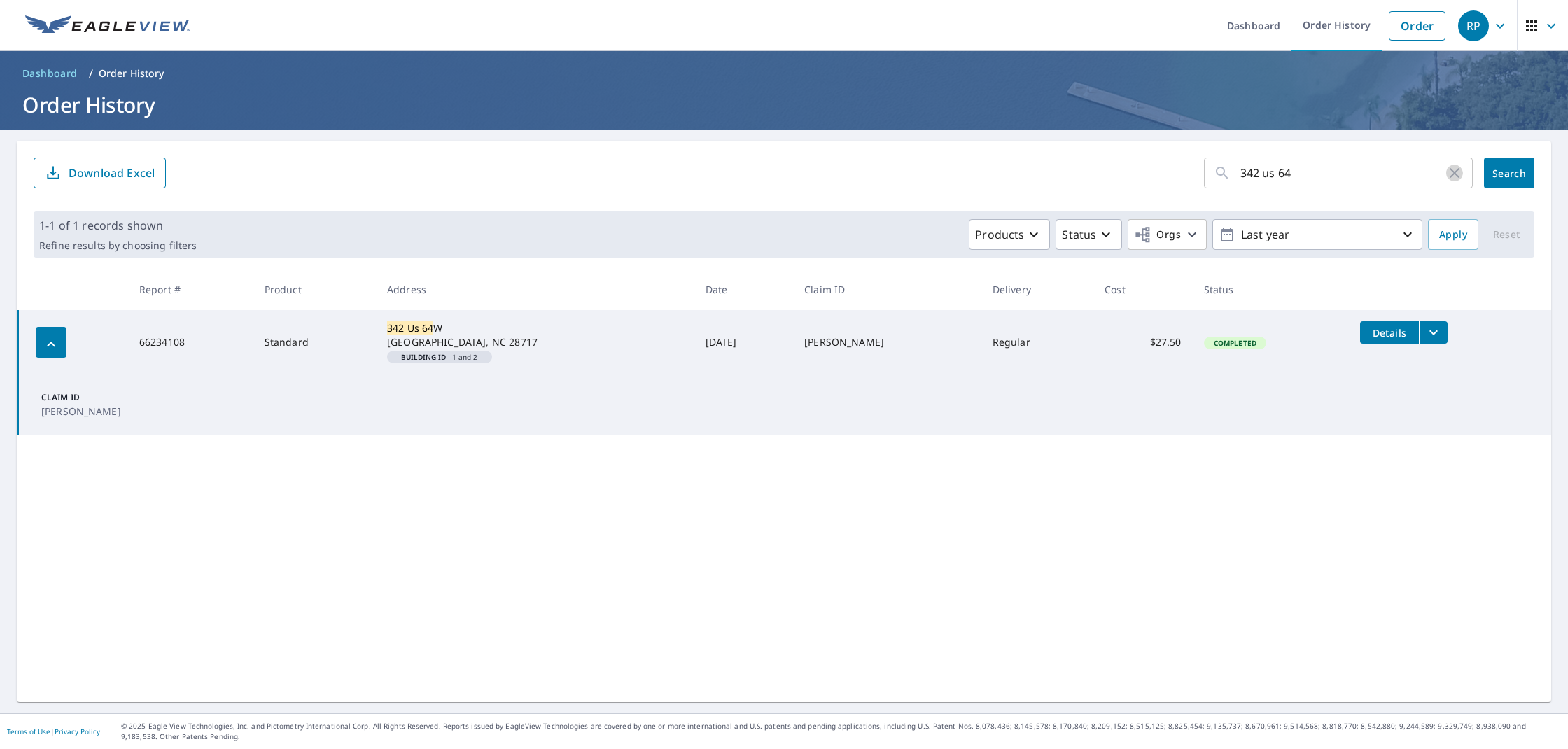
click at [1454, 169] on icon "button" at bounding box center [1454, 172] width 17 height 17
click at [1418, 29] on link "Order" at bounding box center [1417, 25] width 56 height 30
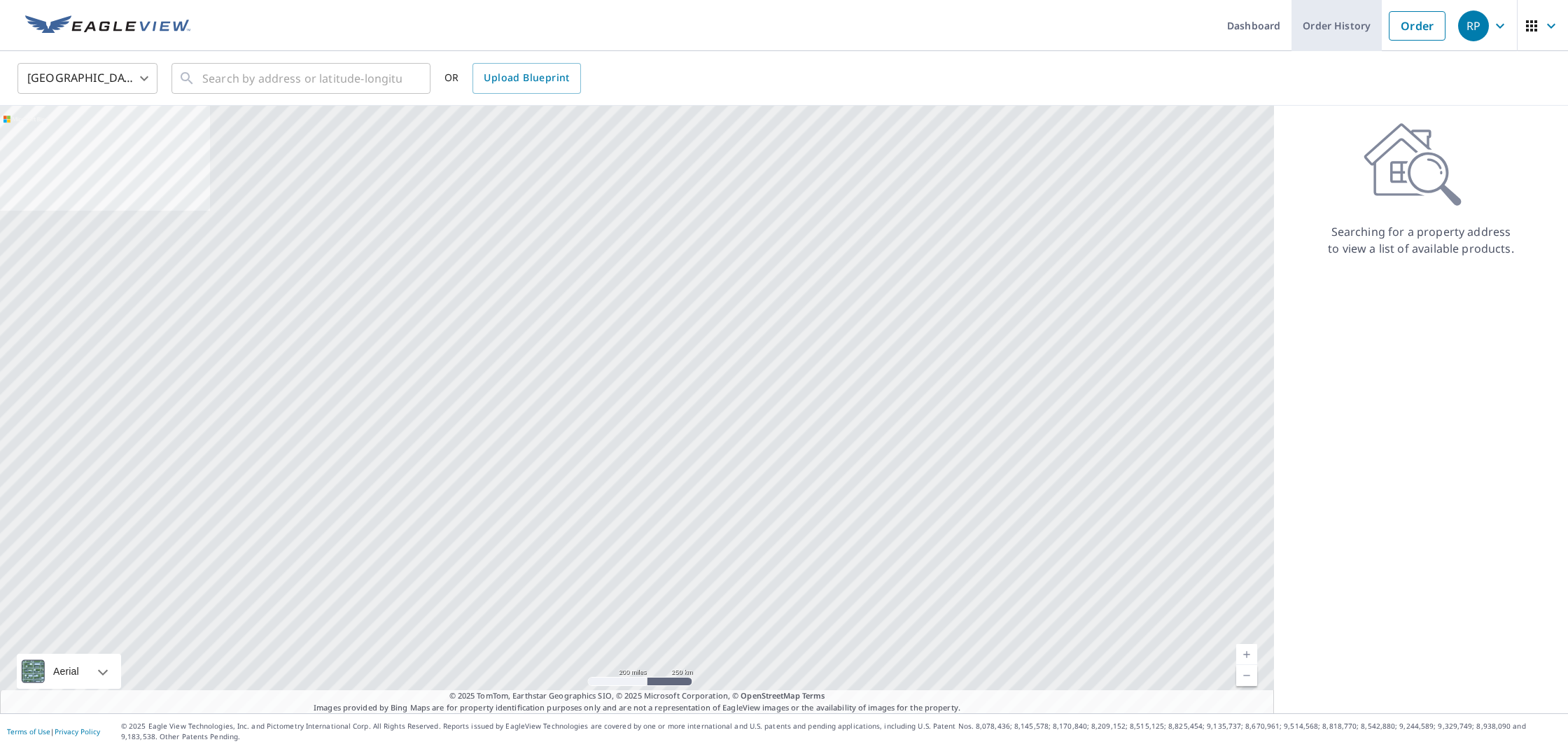
click at [1333, 30] on link "Order History" at bounding box center [1336, 25] width 90 height 51
